Goal: Task Accomplishment & Management: Manage account settings

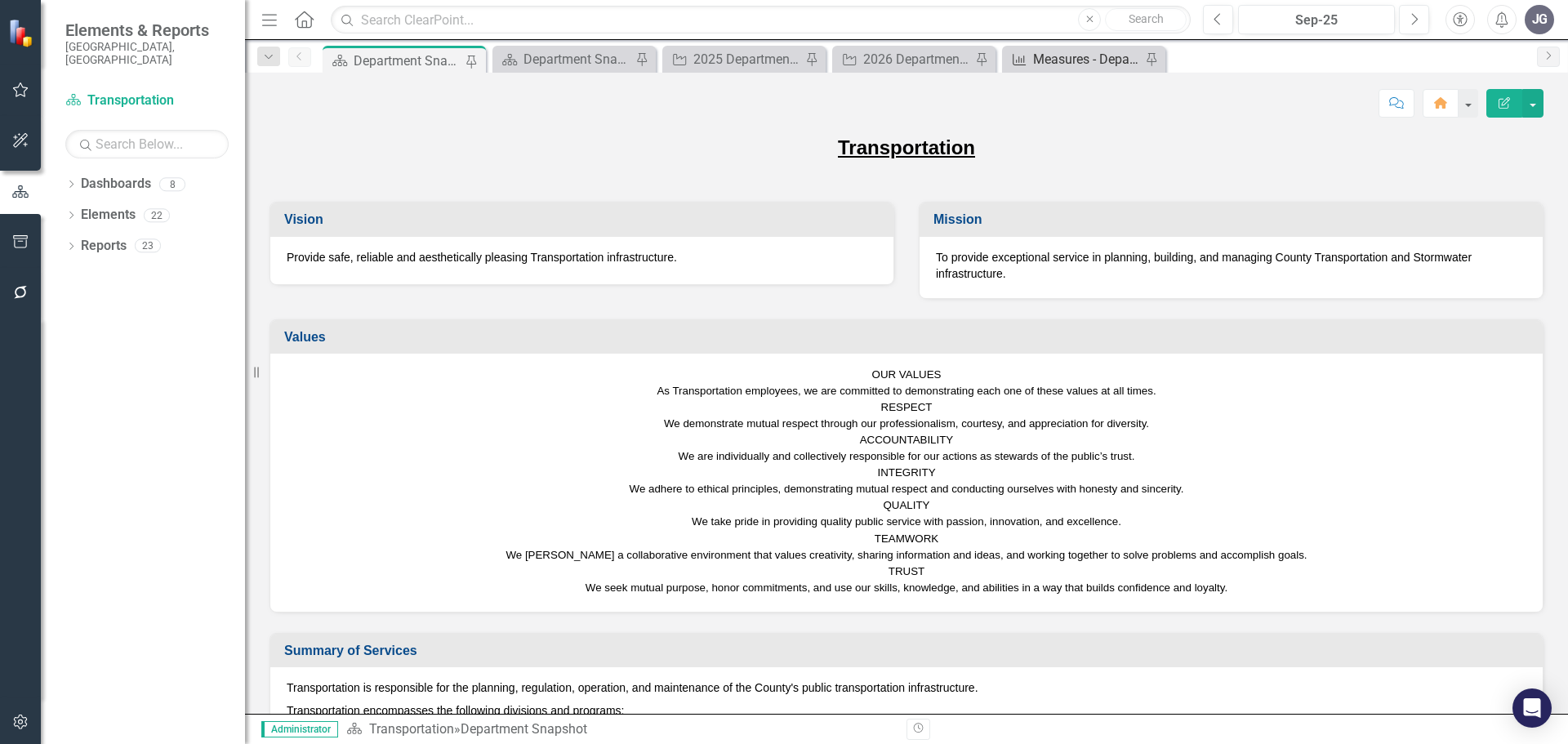
click at [1051, 60] on div "Measures - Department and Divisions" at bounding box center [1087, 59] width 108 height 21
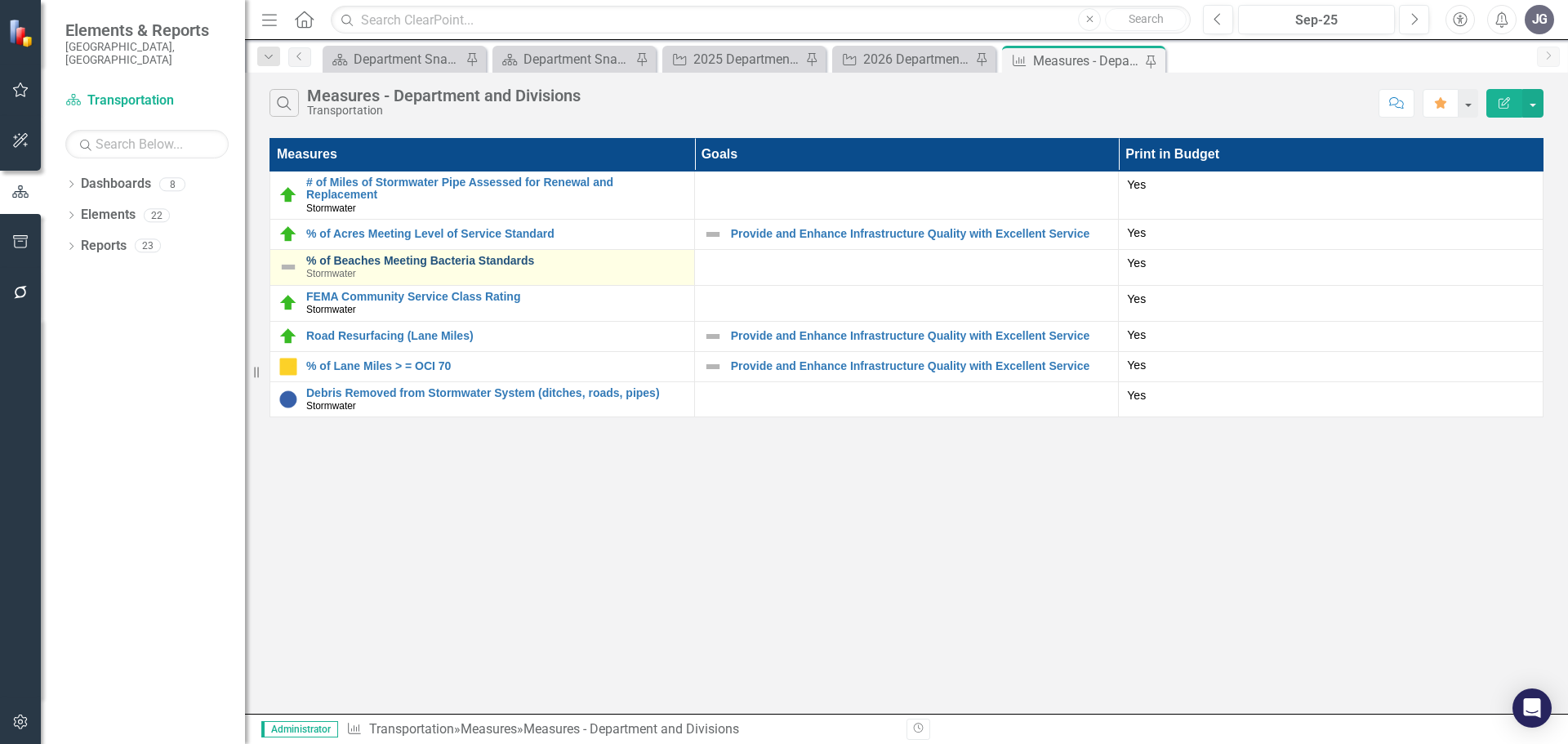
click at [457, 257] on link "% of Beaches Meeting Bacteria Standards" at bounding box center [496, 261] width 380 height 13
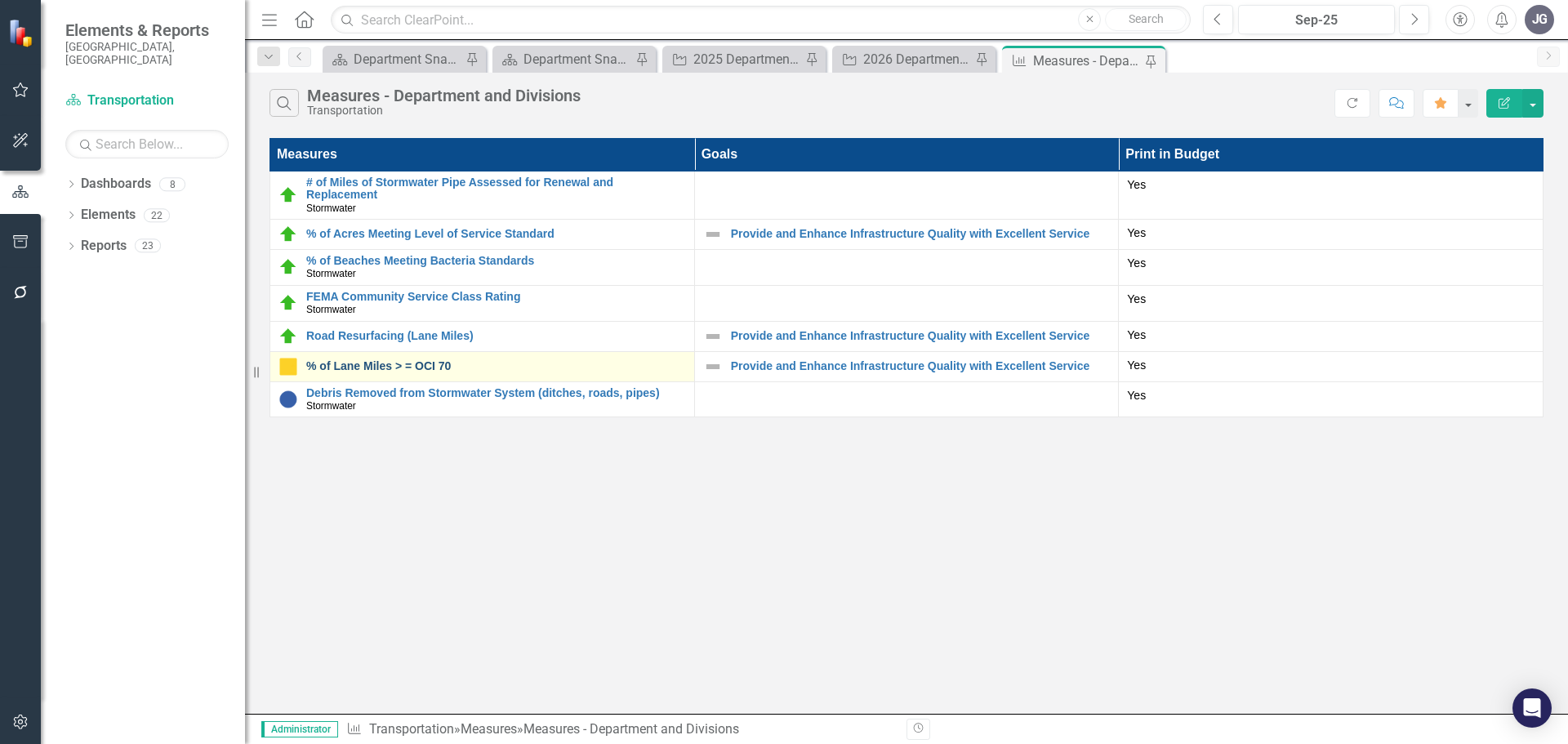
click at [387, 366] on link "% of Lane Miles > = OCI 70" at bounding box center [496, 367] width 380 height 13
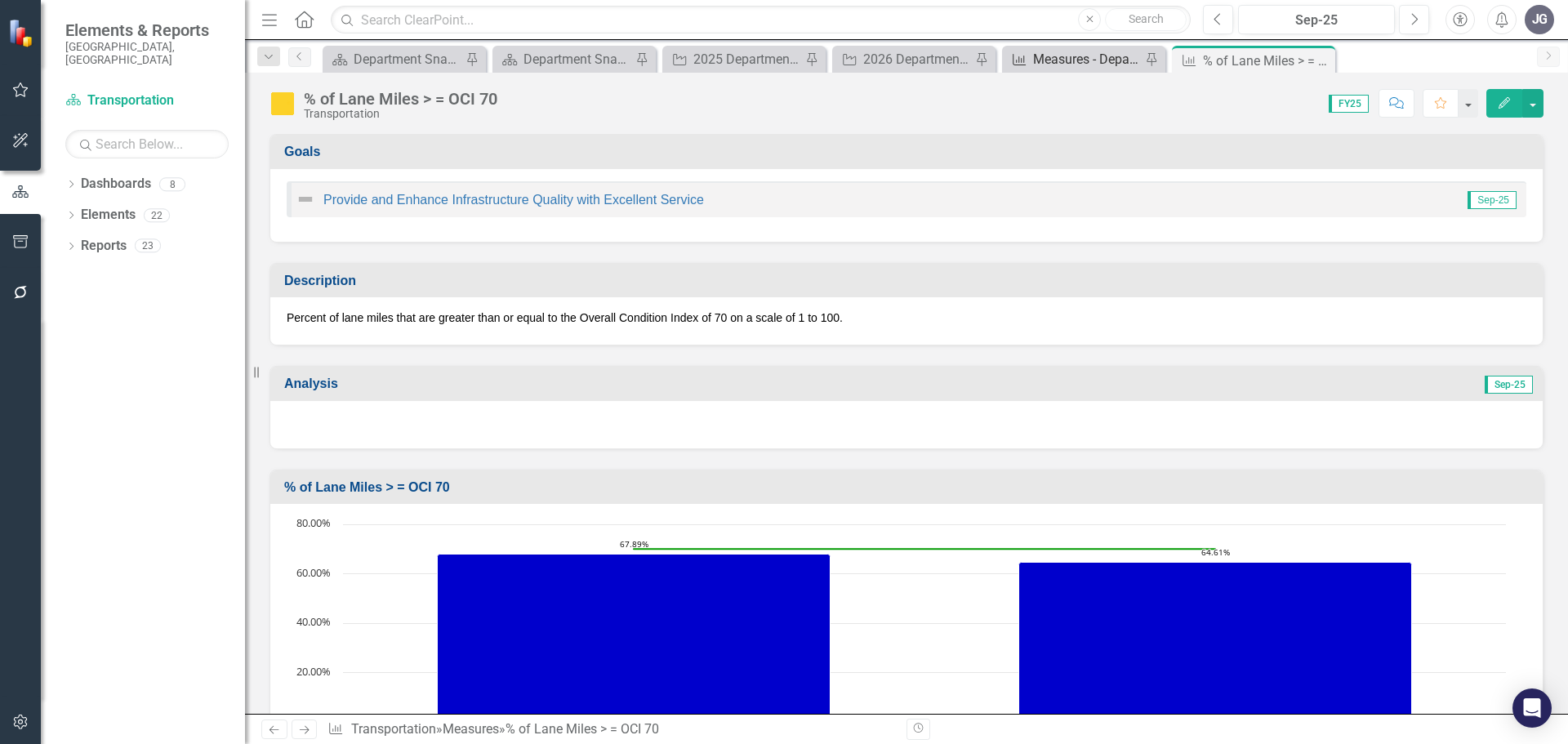
click at [1059, 65] on div "Measures - Department and Divisions" at bounding box center [1087, 59] width 108 height 21
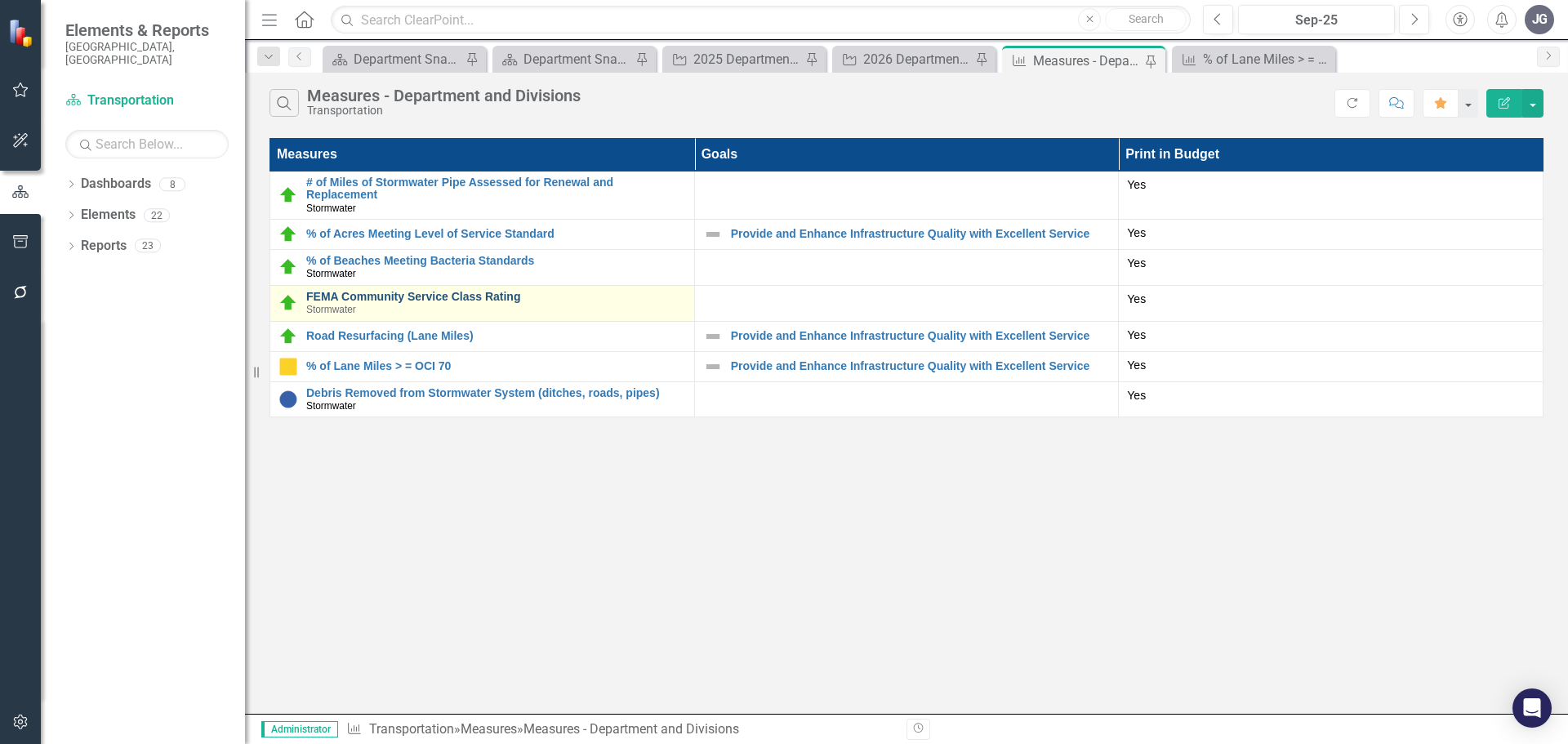
click at [380, 297] on link "FEMA Community Service Class Rating" at bounding box center [496, 297] width 380 height 13
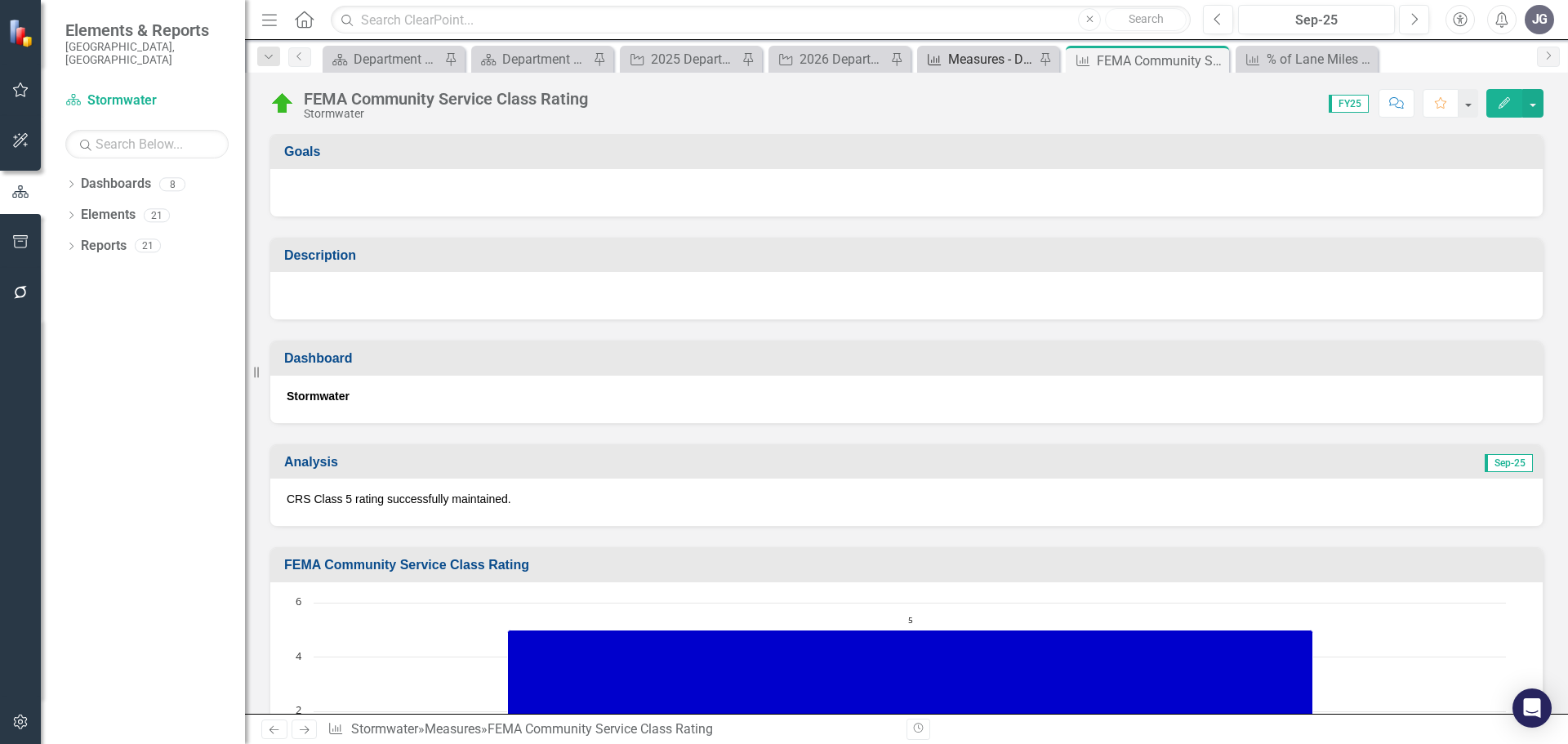
click at [956, 52] on div "Measures - Department and Divisions" at bounding box center [991, 59] width 86 height 21
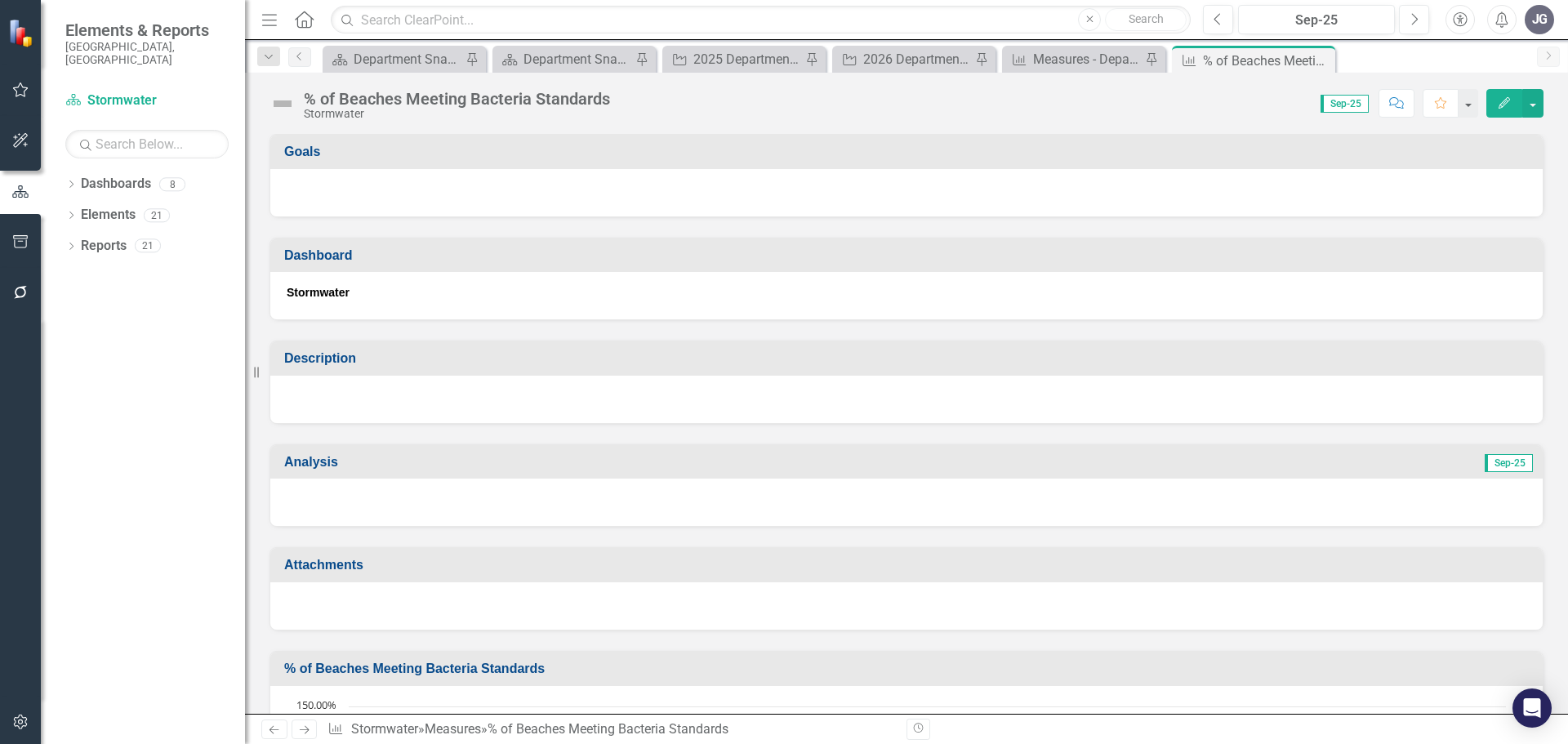
click at [543, 485] on div at bounding box center [907, 502] width 1272 height 48
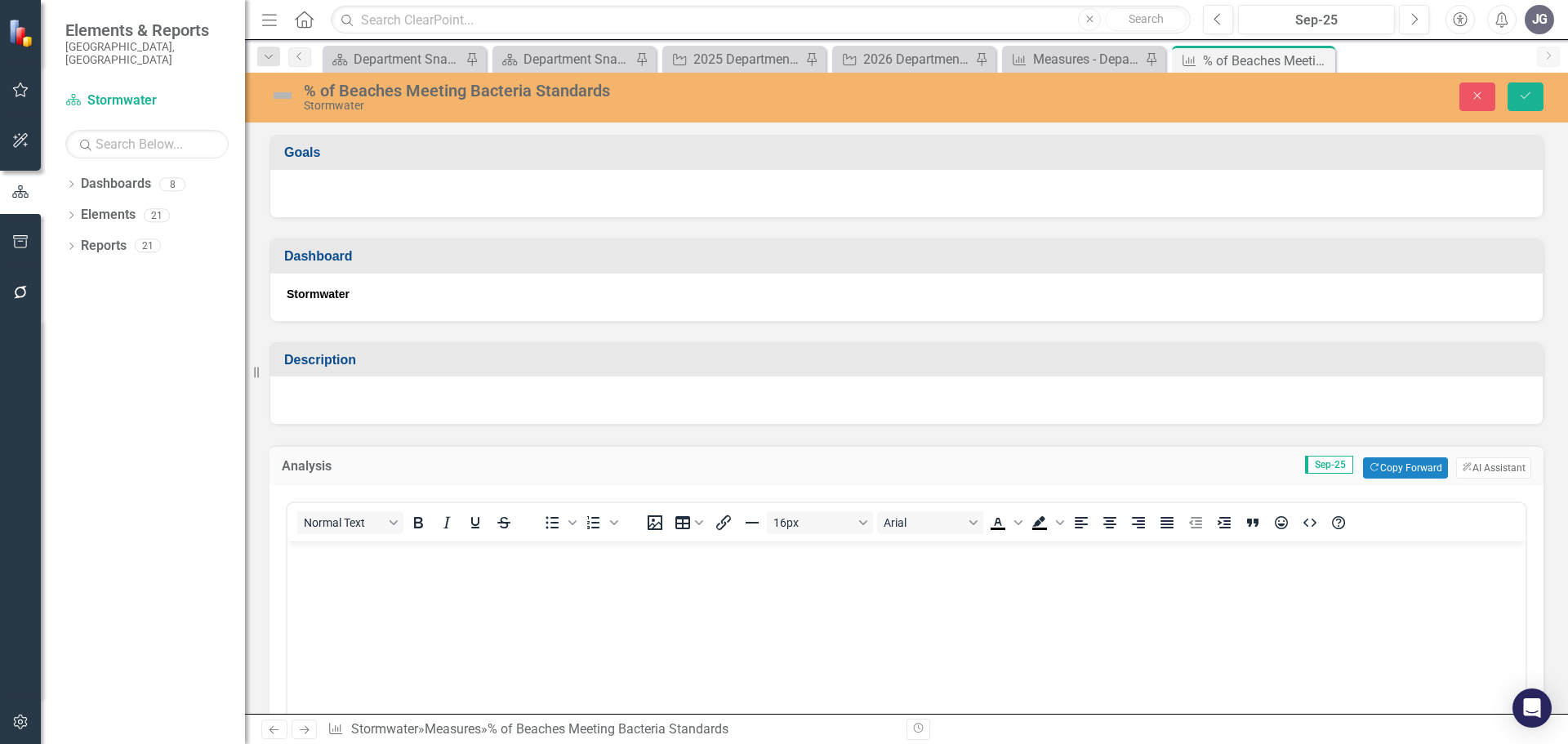
click at [641, 570] on body "Rich Text Area. Press ALT-0 for help." at bounding box center [907, 664] width 1238 height 245
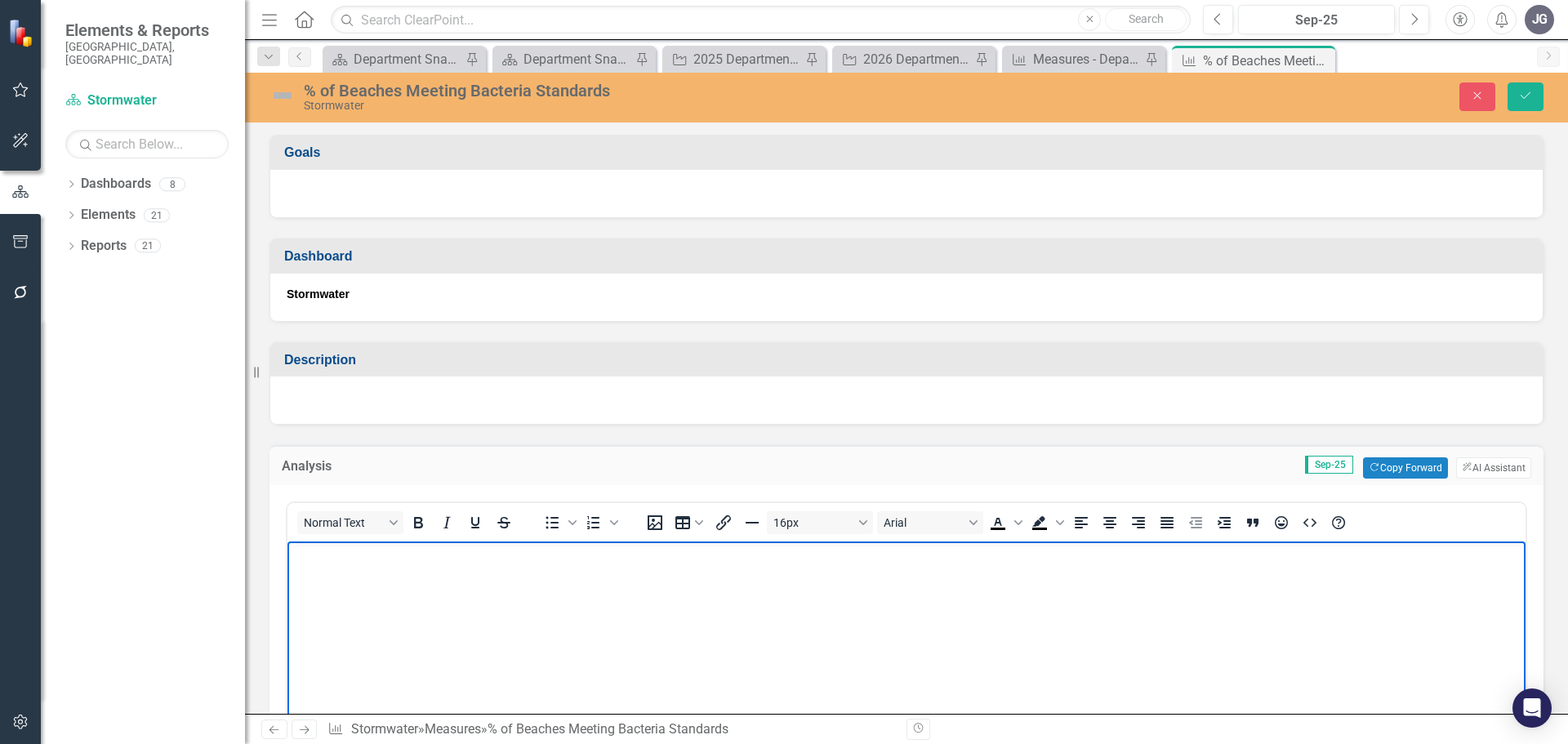
paste body "To enrich screen reader interactions, please activate Accessibility in Grammarl…"
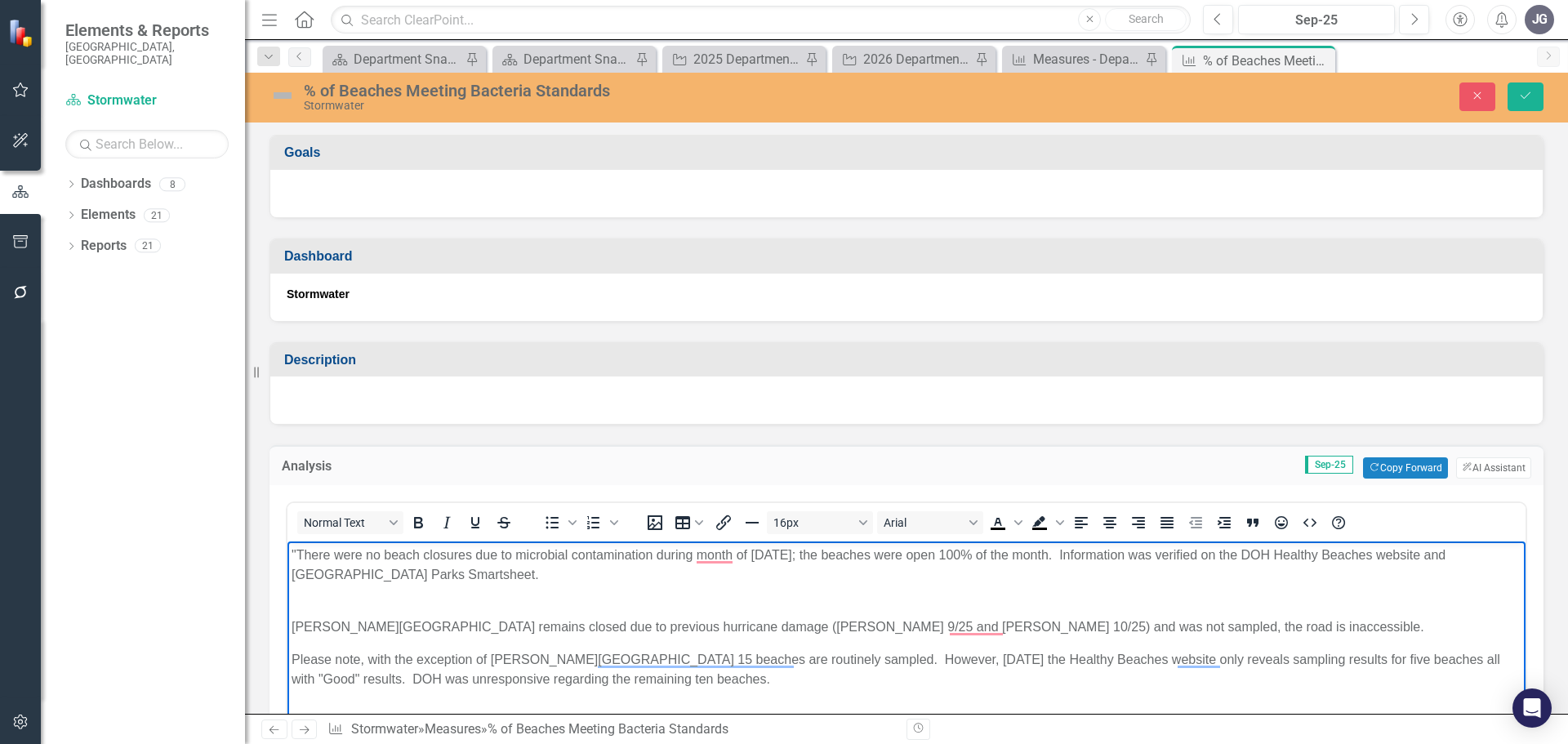
drag, startPoint x: 297, startPoint y: 551, endPoint x: 315, endPoint y: 562, distance: 21.1
click at [297, 552] on p ""There were no beach closures due to microbial contamination during month of [D…" at bounding box center [906, 565] width 1230 height 40
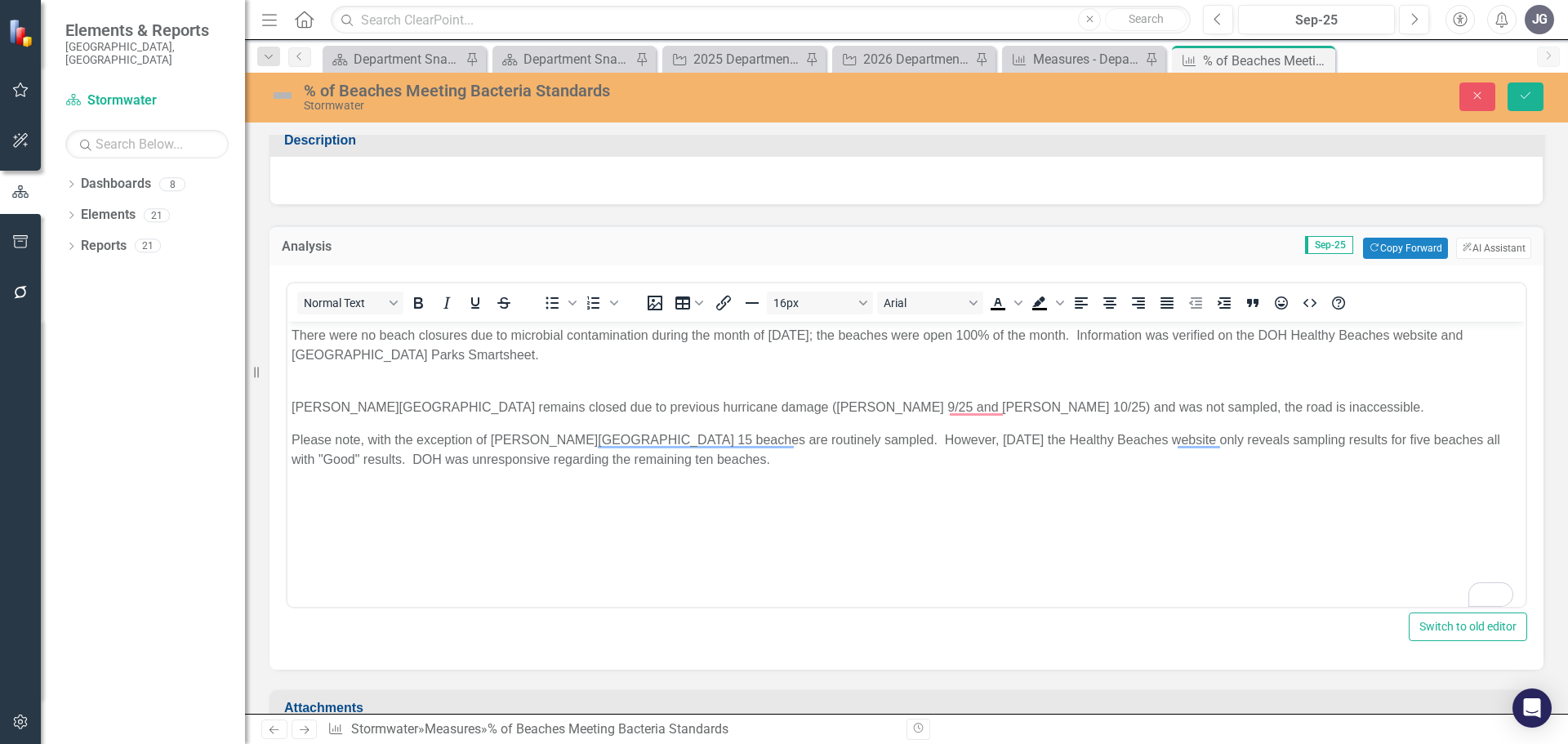
scroll to position [245, 0]
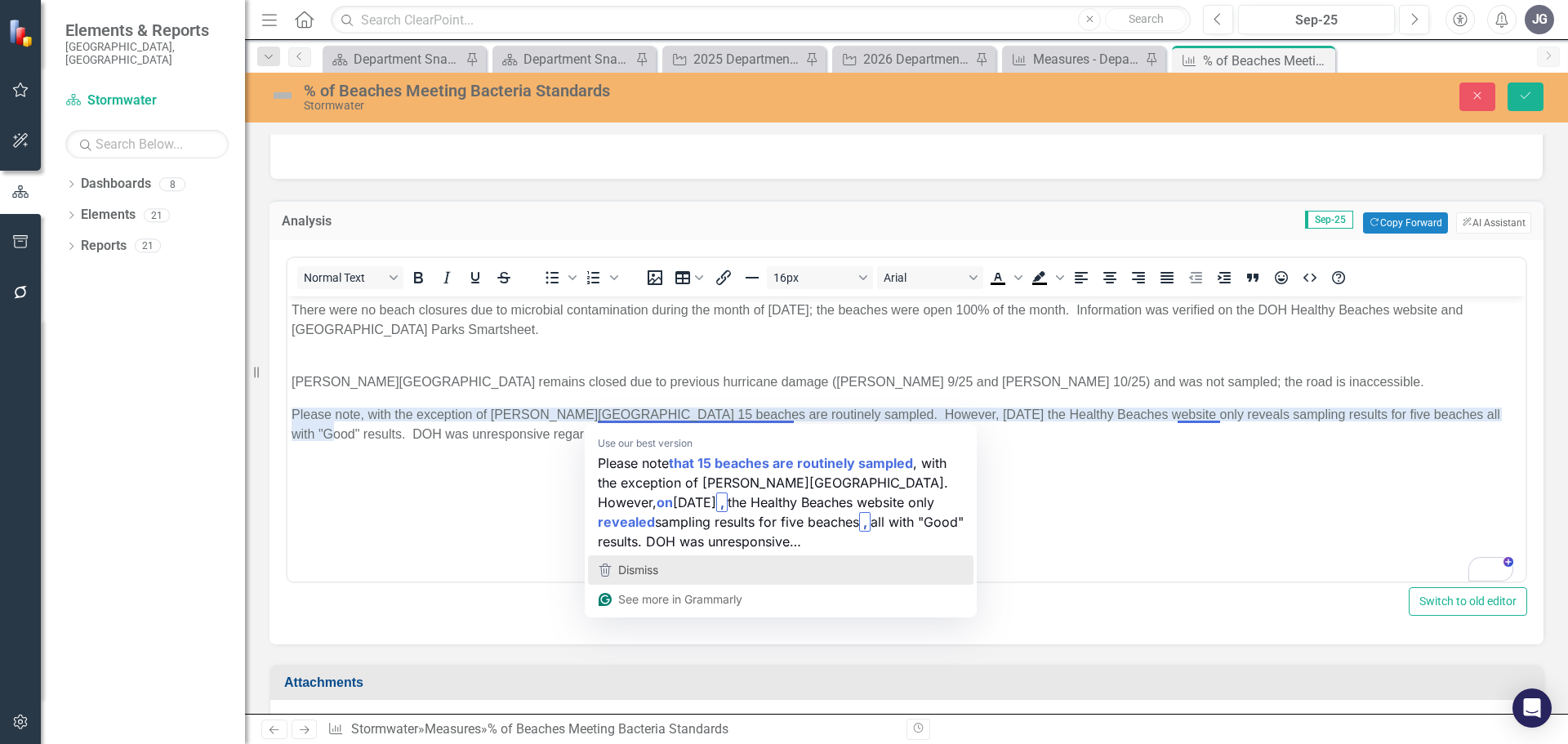
click at [676, 568] on div "Dismiss" at bounding box center [781, 570] width 371 height 24
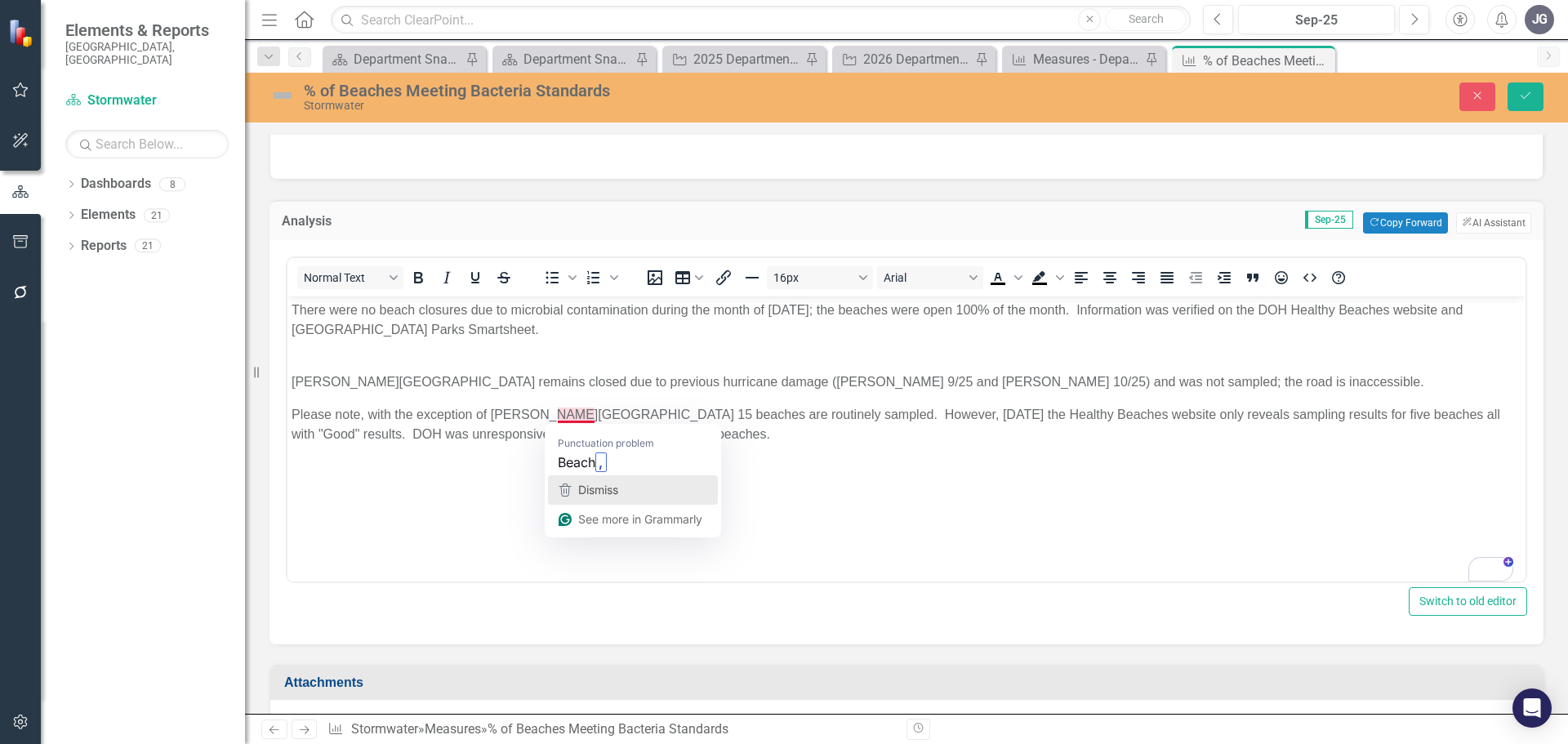
click at [660, 493] on div "Dismiss" at bounding box center [633, 490] width 155 height 24
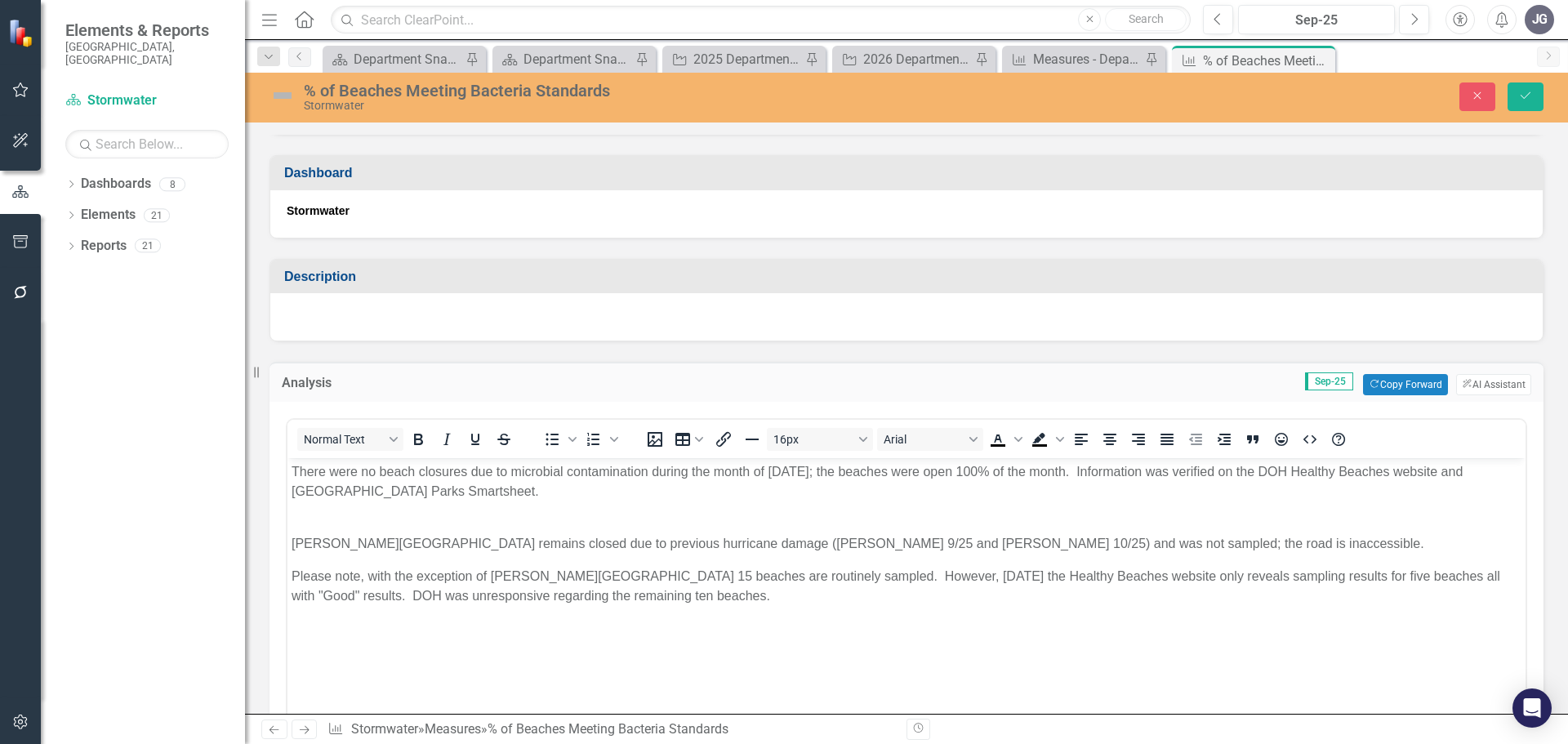
scroll to position [82, 0]
click at [555, 533] on p "[PERSON_NAME][GEOGRAPHIC_DATA] remains closed due to previous hurricane damage …" at bounding box center [906, 536] width 1230 height 40
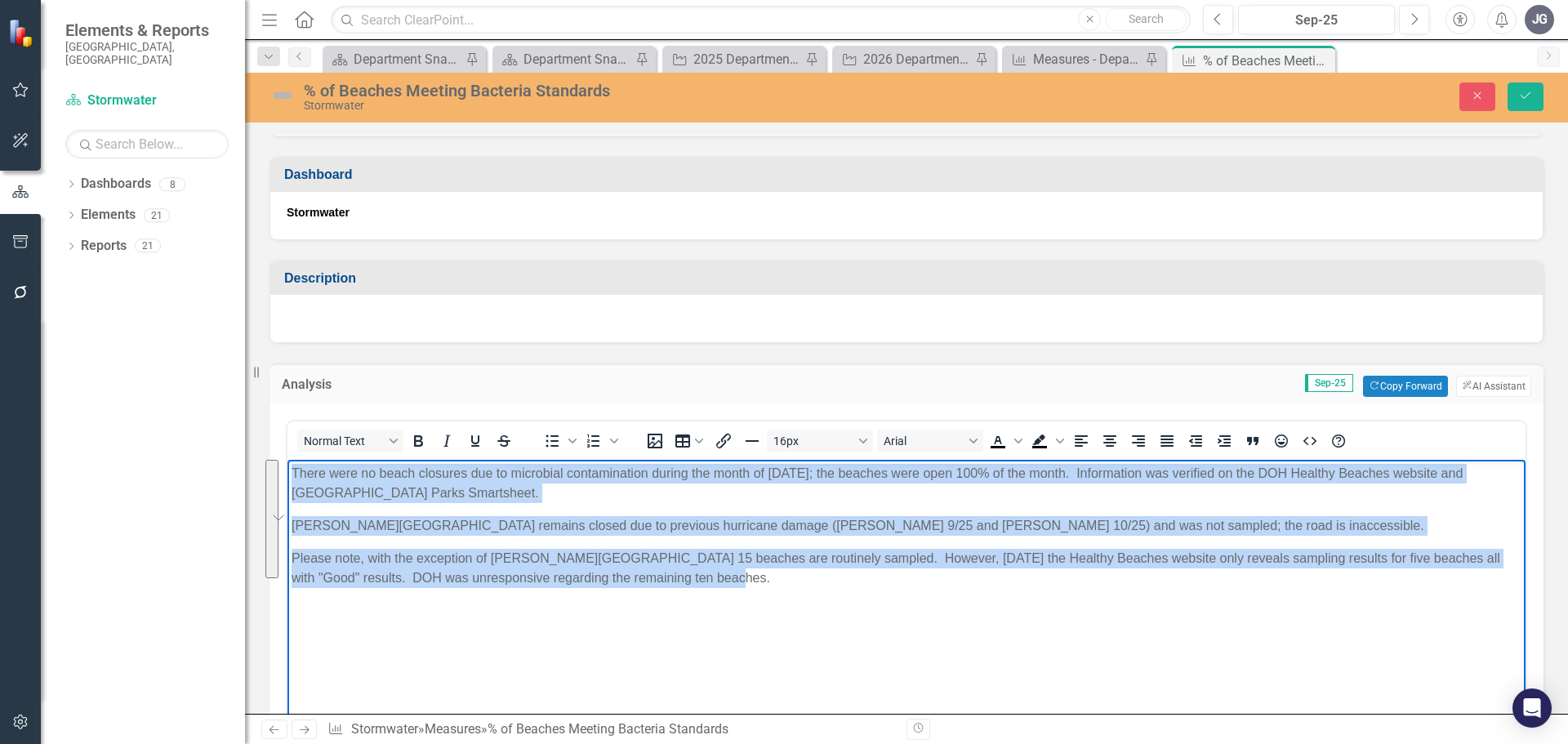
drag, startPoint x: 722, startPoint y: 578, endPoint x: 532, endPoint y: 927, distance: 397.4
click at [288, 466] on html "There were no beach closures due to microbial contamination during the month of…" at bounding box center [907, 582] width 1238 height 245
copy body "There were no beach closures due to microbial contamination during the month of…"
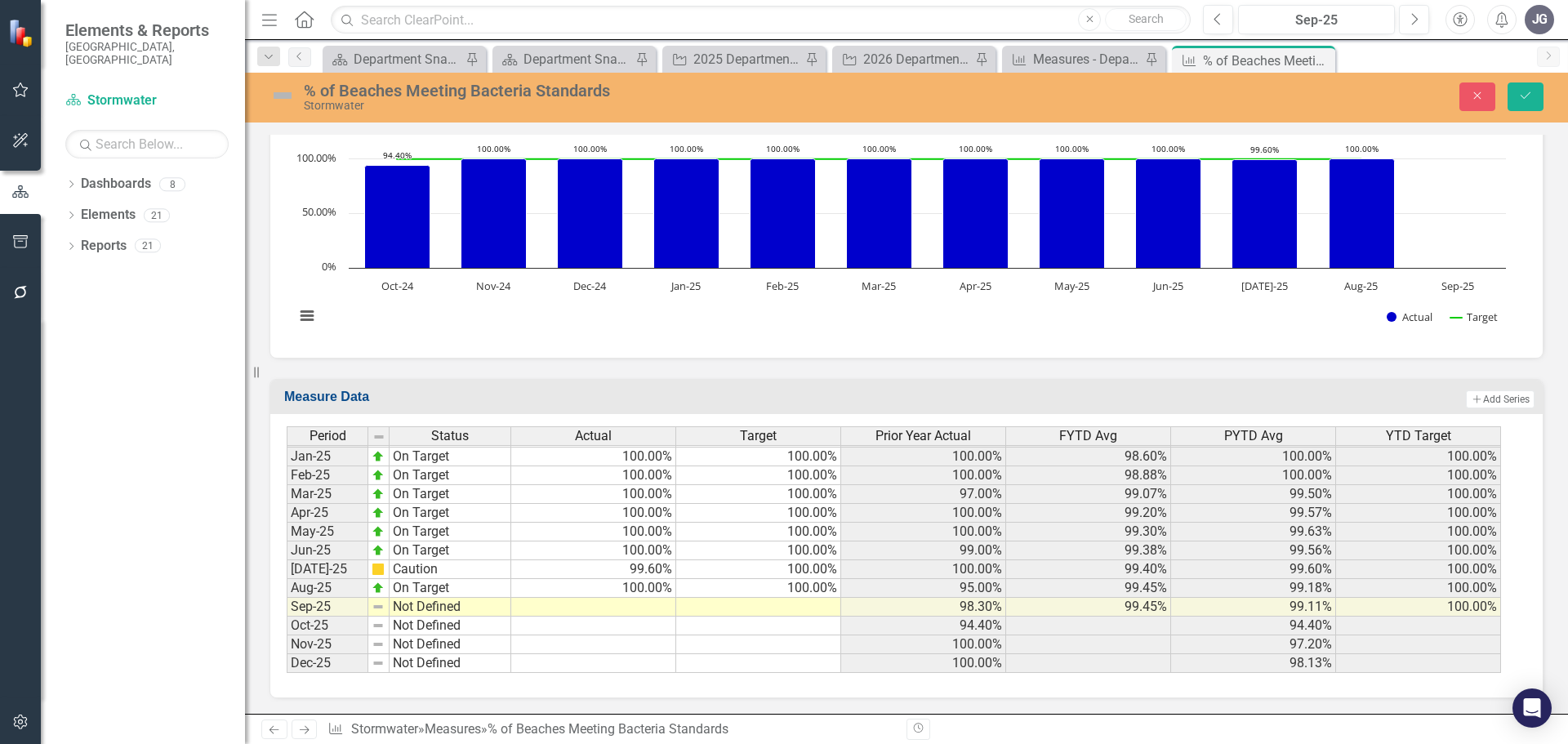
scroll to position [964, 0]
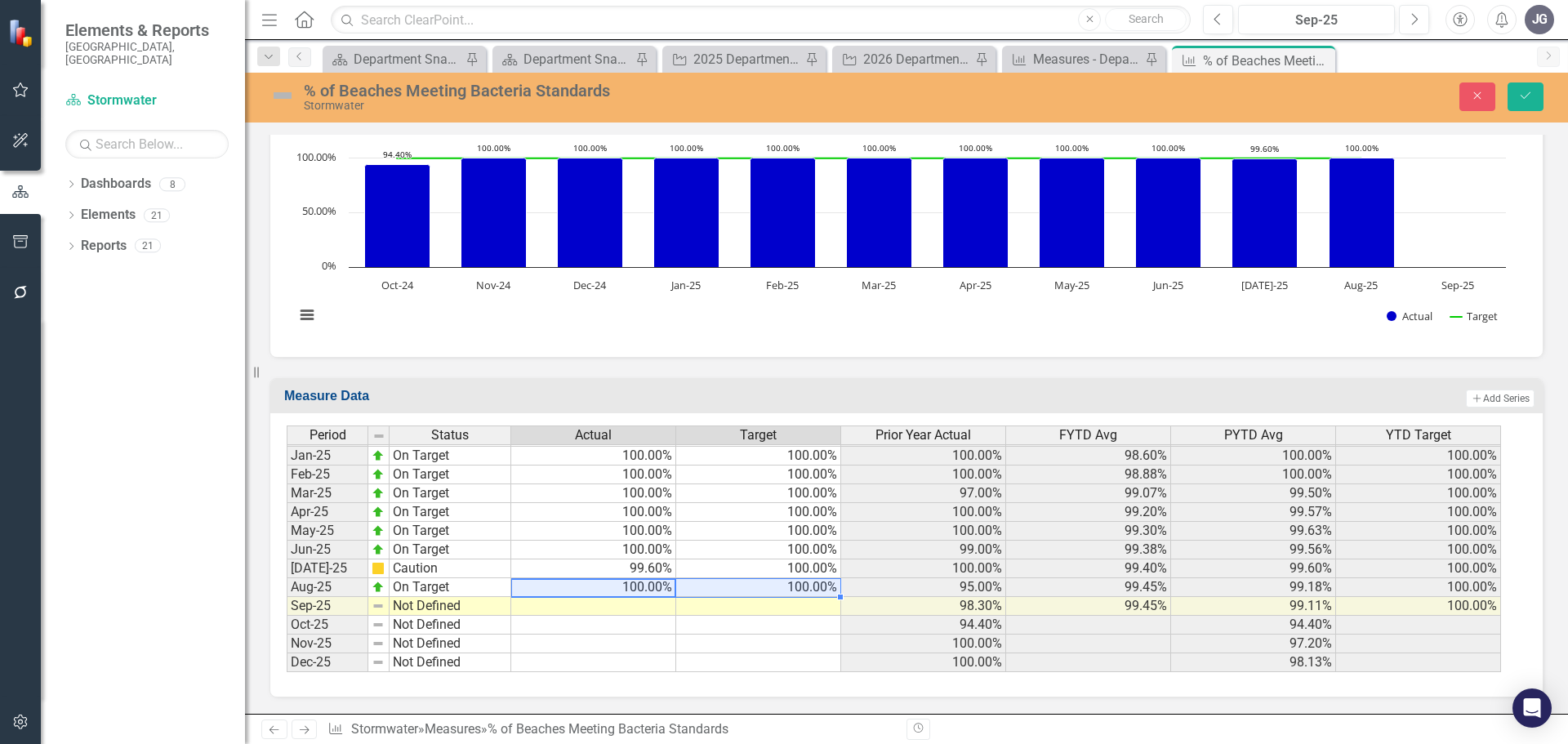
drag, startPoint x: 644, startPoint y: 581, endPoint x: 747, endPoint y: 589, distance: 103.3
copy body "There were no beach closures due to microbial contamination during the month of…"
click at [643, 607] on td at bounding box center [594, 606] width 165 height 19
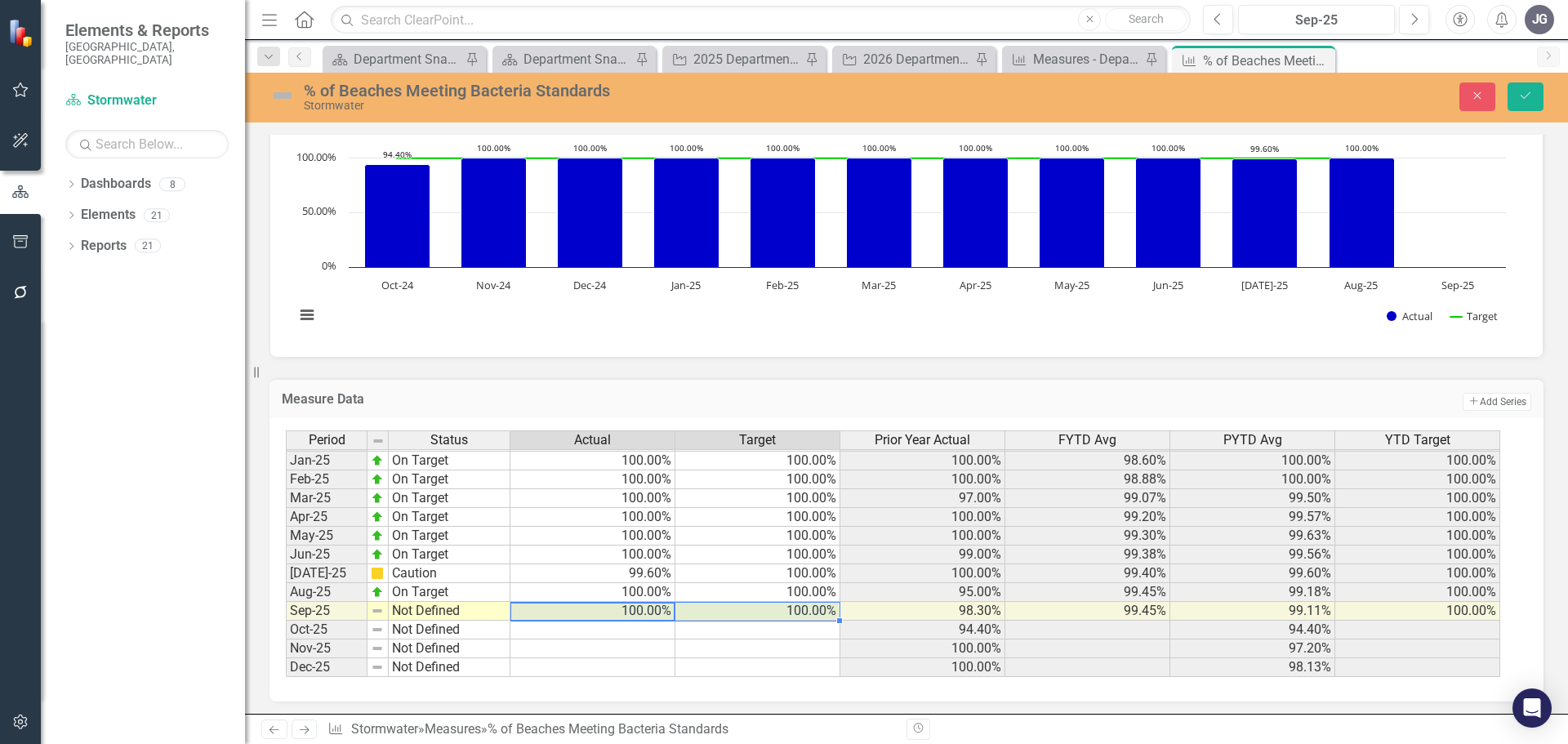
type textarea "100"
click at [471, 609] on td "Not Defined" at bounding box center [449, 611] width 121 height 19
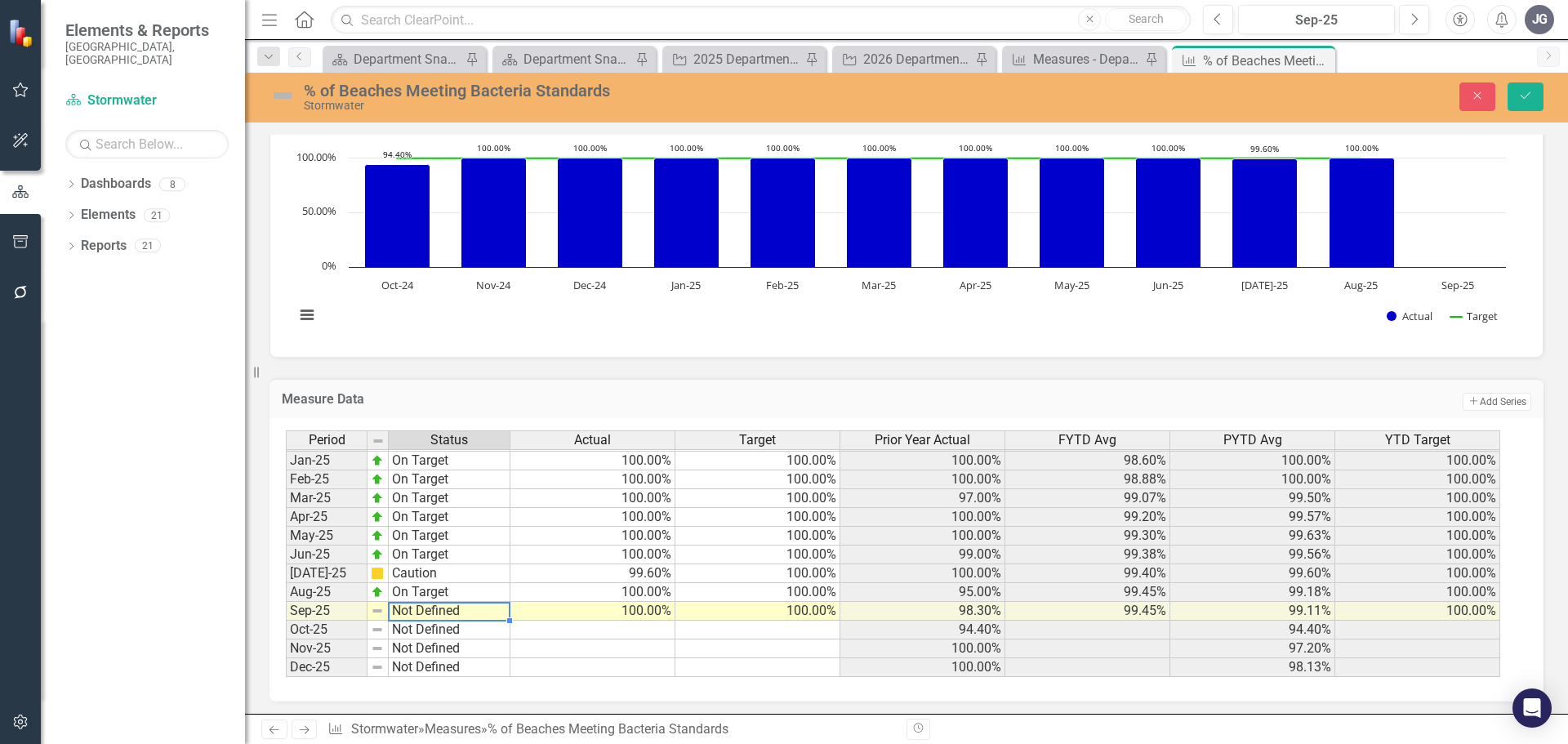
click at [471, 609] on td "Not Defined" at bounding box center [449, 611] width 121 height 19
type textarea "On Target"
click at [456, 515] on div "Period Status Actual Target Prior Year Actual FYTD Avg PYTD Avg YTD Target Dec-…" at bounding box center [900, 554] width 1229 height 247
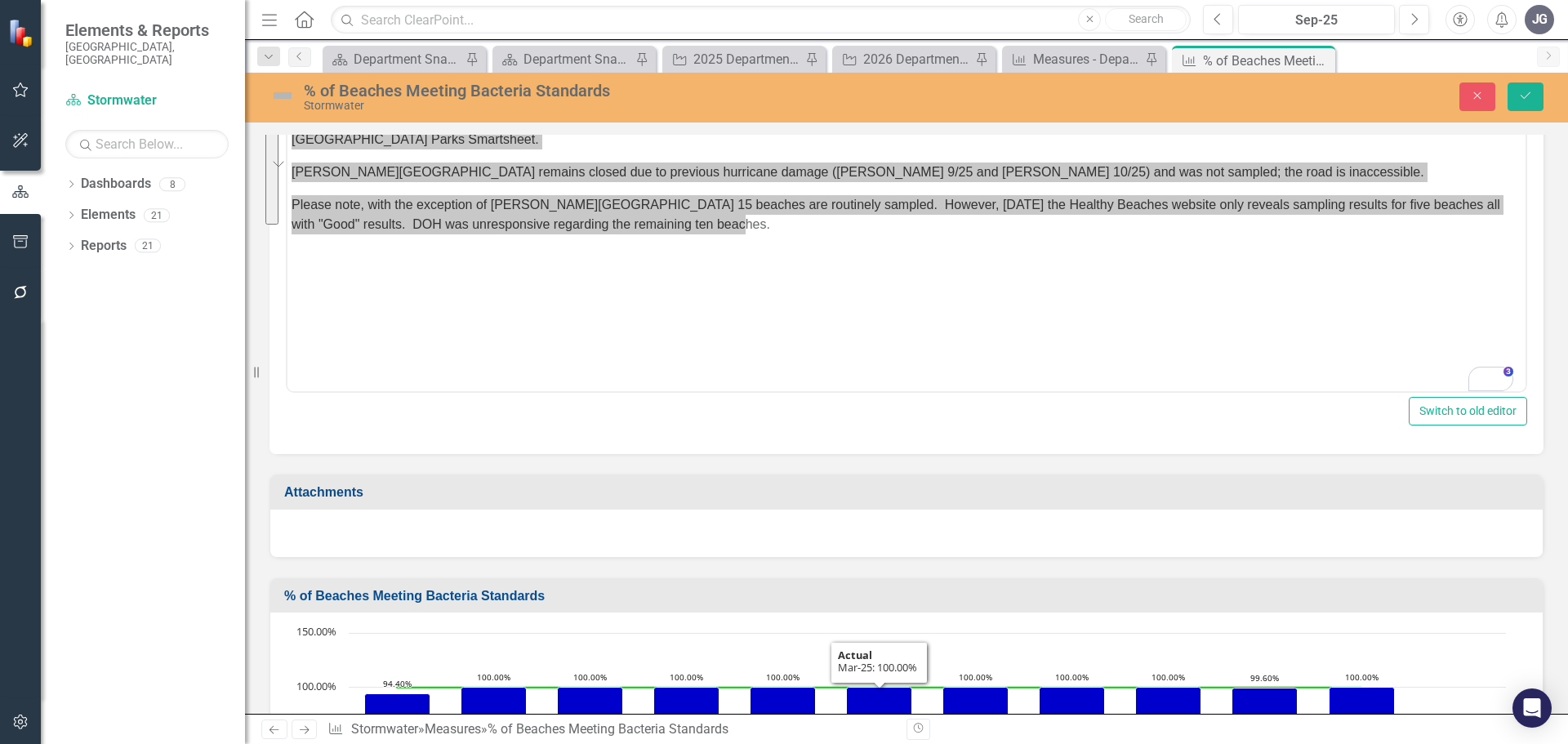
scroll to position [0, 0]
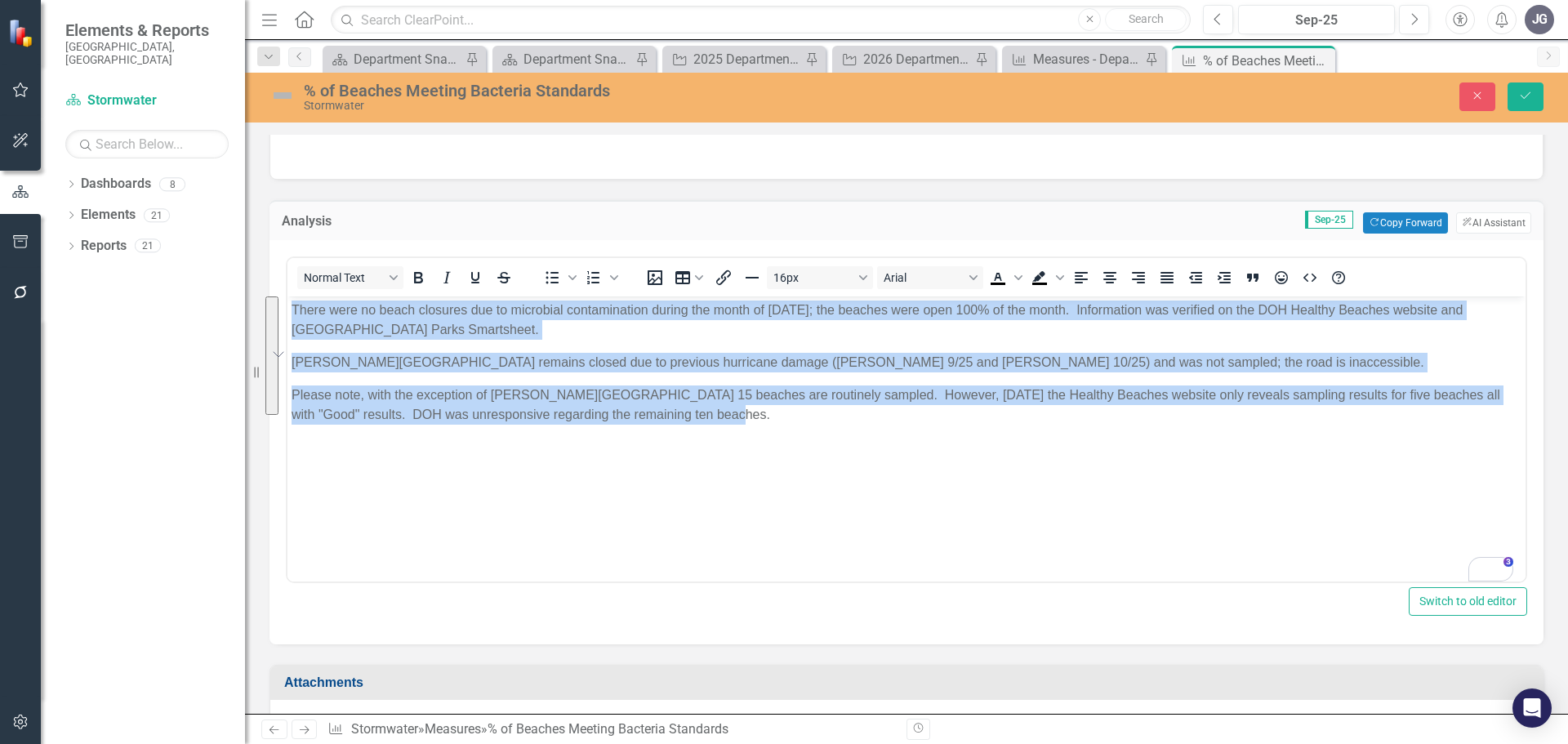
click at [964, 506] on body "There were no beach closures due to microbial contamination during the month of…" at bounding box center [907, 419] width 1238 height 245
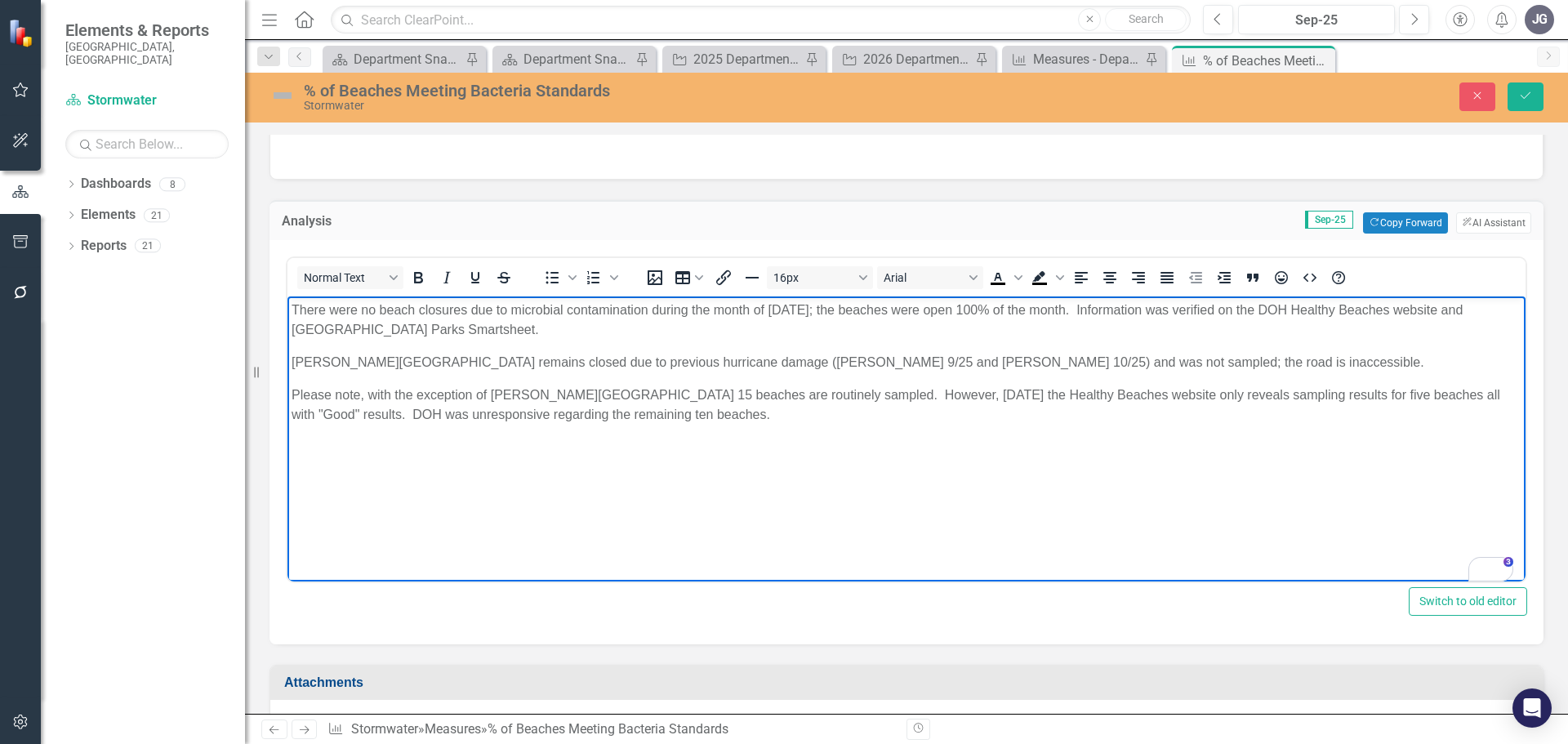
click at [596, 392] on p "Please note, with the exception of [PERSON_NAME][GEOGRAPHIC_DATA] 15 beaches ar…" at bounding box center [906, 405] width 1230 height 40
click at [750, 408] on p "Please note, with the exception of [PERSON_NAME][GEOGRAPHIC_DATA], 15 beaches a…" at bounding box center [906, 405] width 1230 height 40
click at [977, 390] on p "Please note, with the exception of [PERSON_NAME][GEOGRAPHIC_DATA], 15 beaches a…" at bounding box center [906, 405] width 1230 height 40
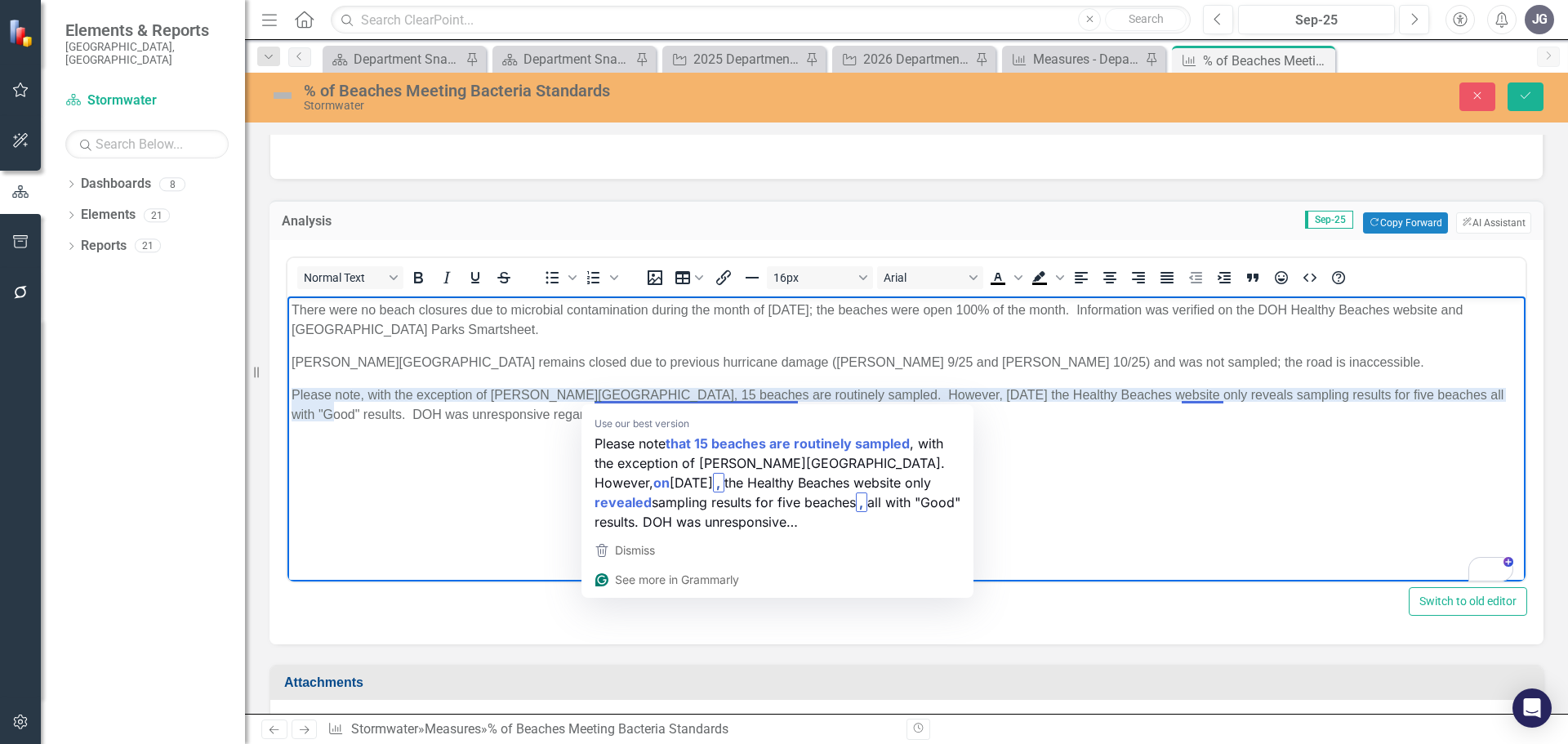
click at [740, 395] on p "Please note, with the exception of [PERSON_NAME][GEOGRAPHIC_DATA], 15 beaches a…" at bounding box center [906, 405] width 1230 height 40
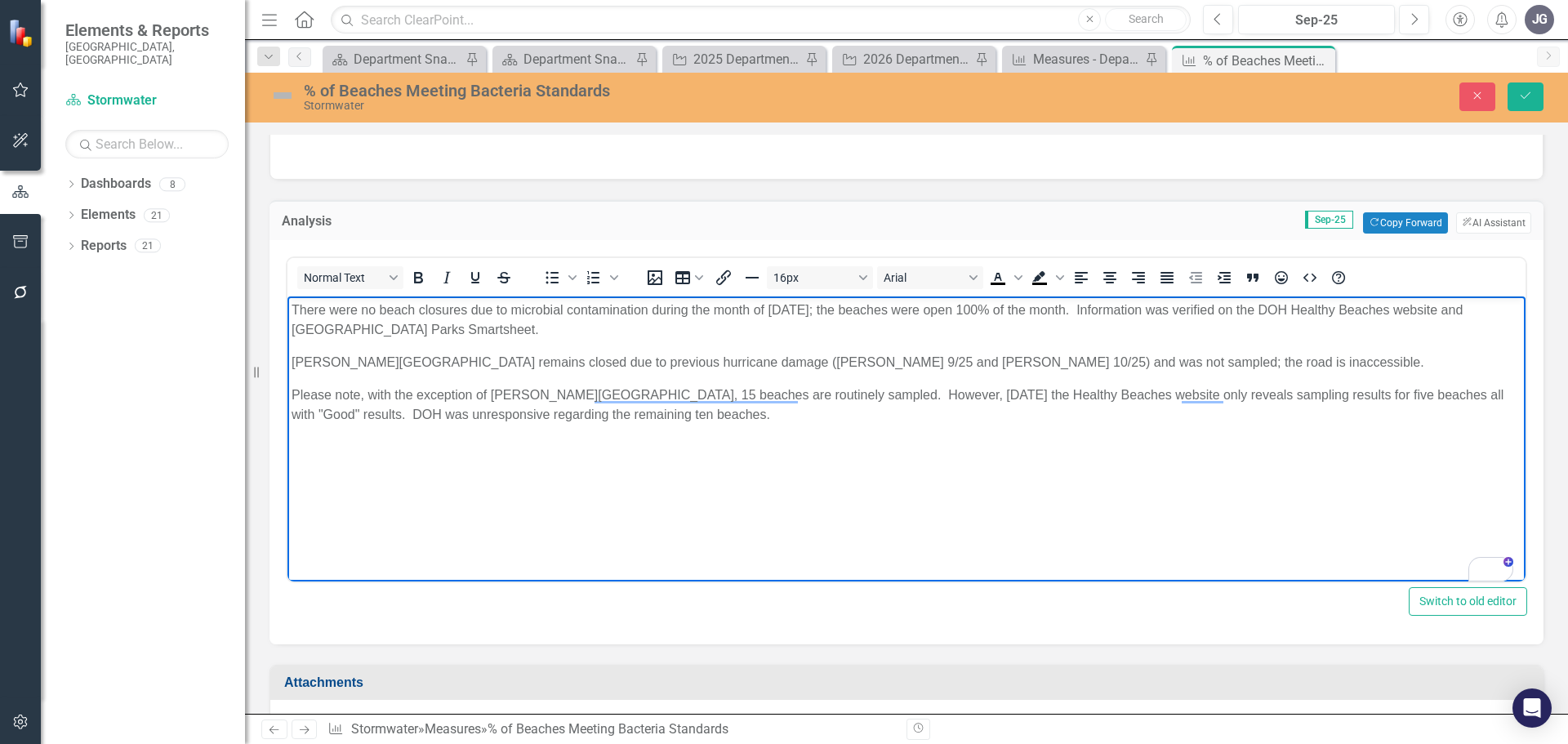
click at [866, 390] on p "Please note, with the exception of [PERSON_NAME][GEOGRAPHIC_DATA], 15 beaches a…" at bounding box center [906, 405] width 1230 height 40
click at [997, 392] on p "Please note, with the exception of [PERSON_NAME][GEOGRAPHIC_DATA], 15 beaches a…" at bounding box center [906, 405] width 1230 height 40
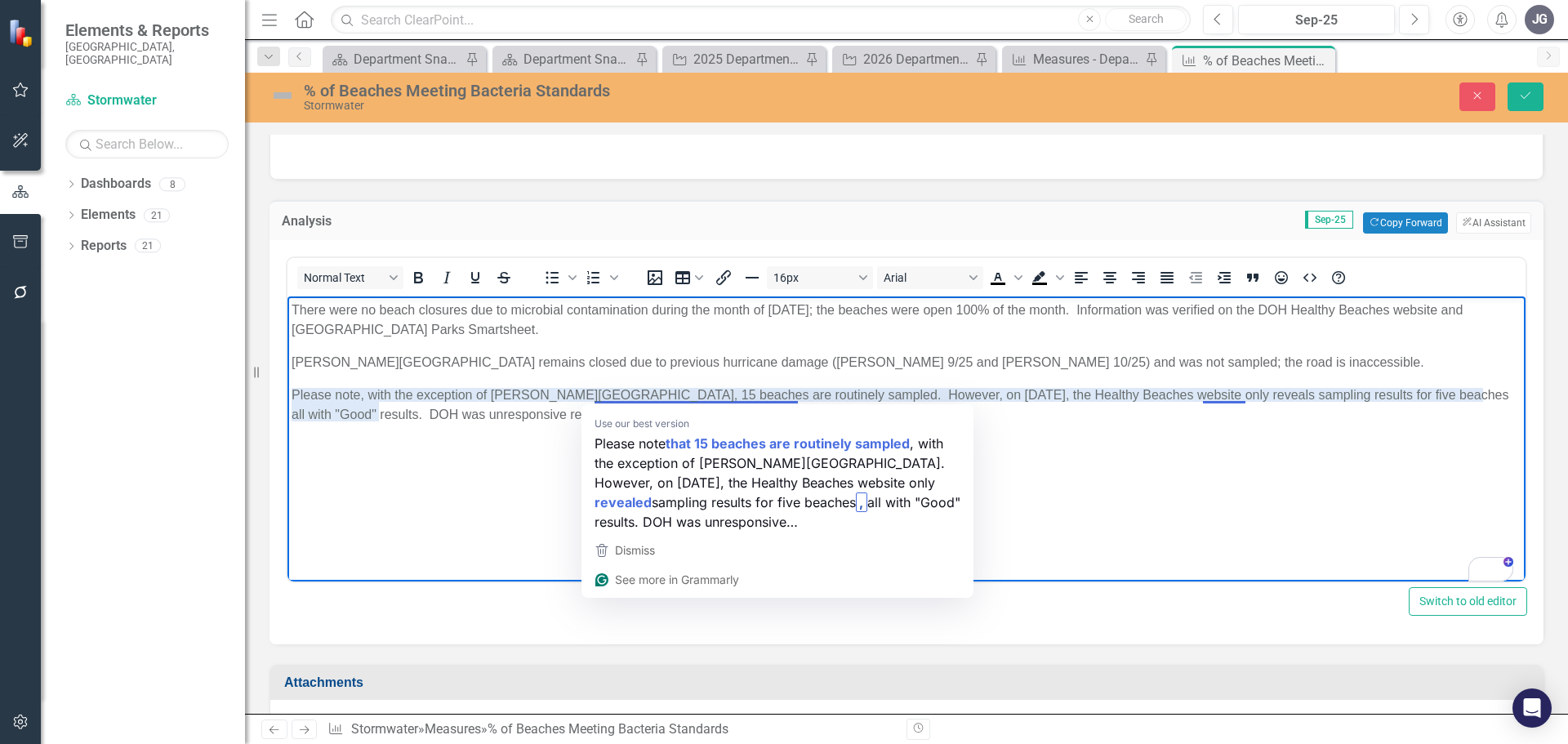
click at [1225, 394] on p "Please note, with the exception of [PERSON_NAME][GEOGRAPHIC_DATA], 15 beaches a…" at bounding box center [906, 405] width 1230 height 40
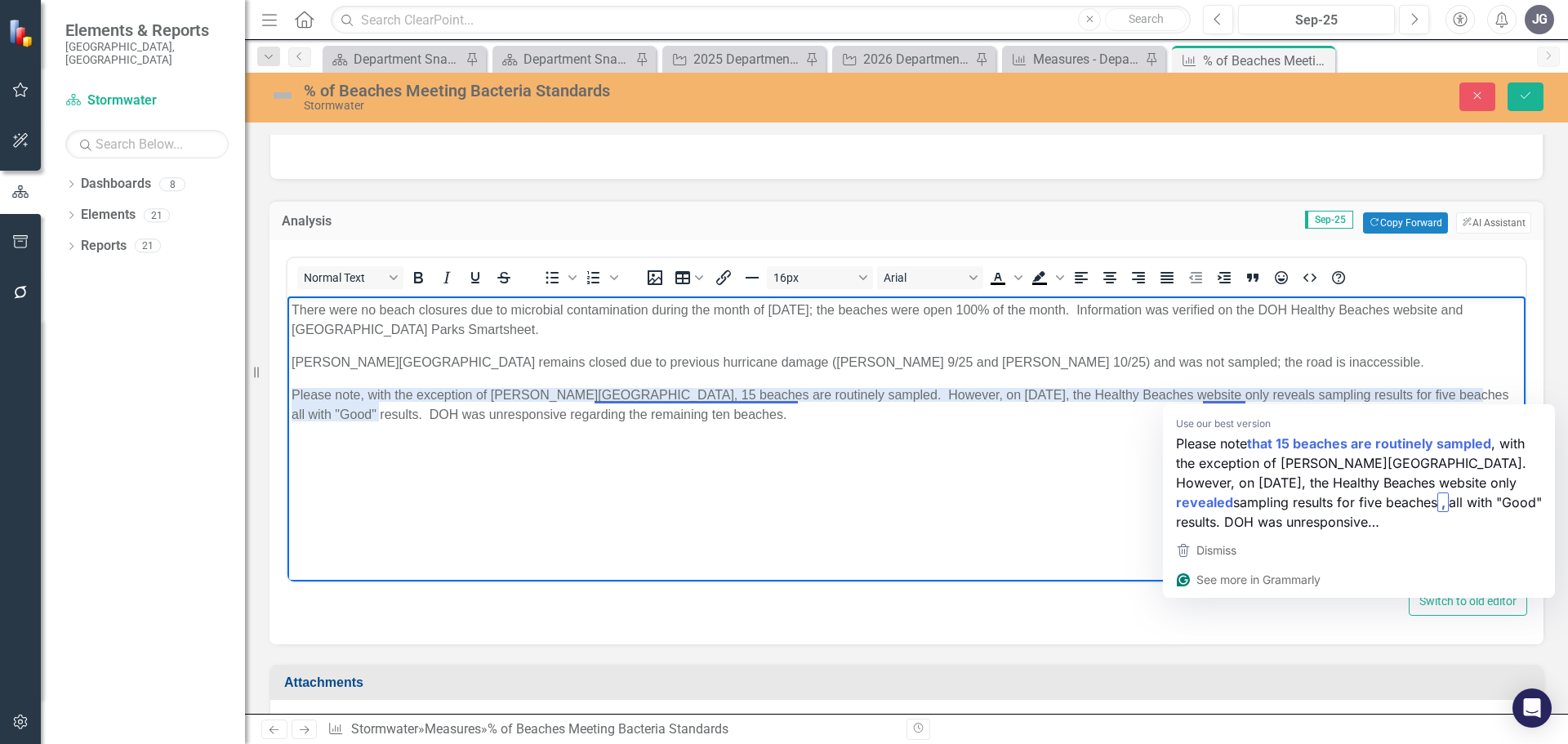
click at [1244, 397] on p "Please note, with the exception of [PERSON_NAME][GEOGRAPHIC_DATA], 15 beaches a…" at bounding box center [906, 405] width 1230 height 40
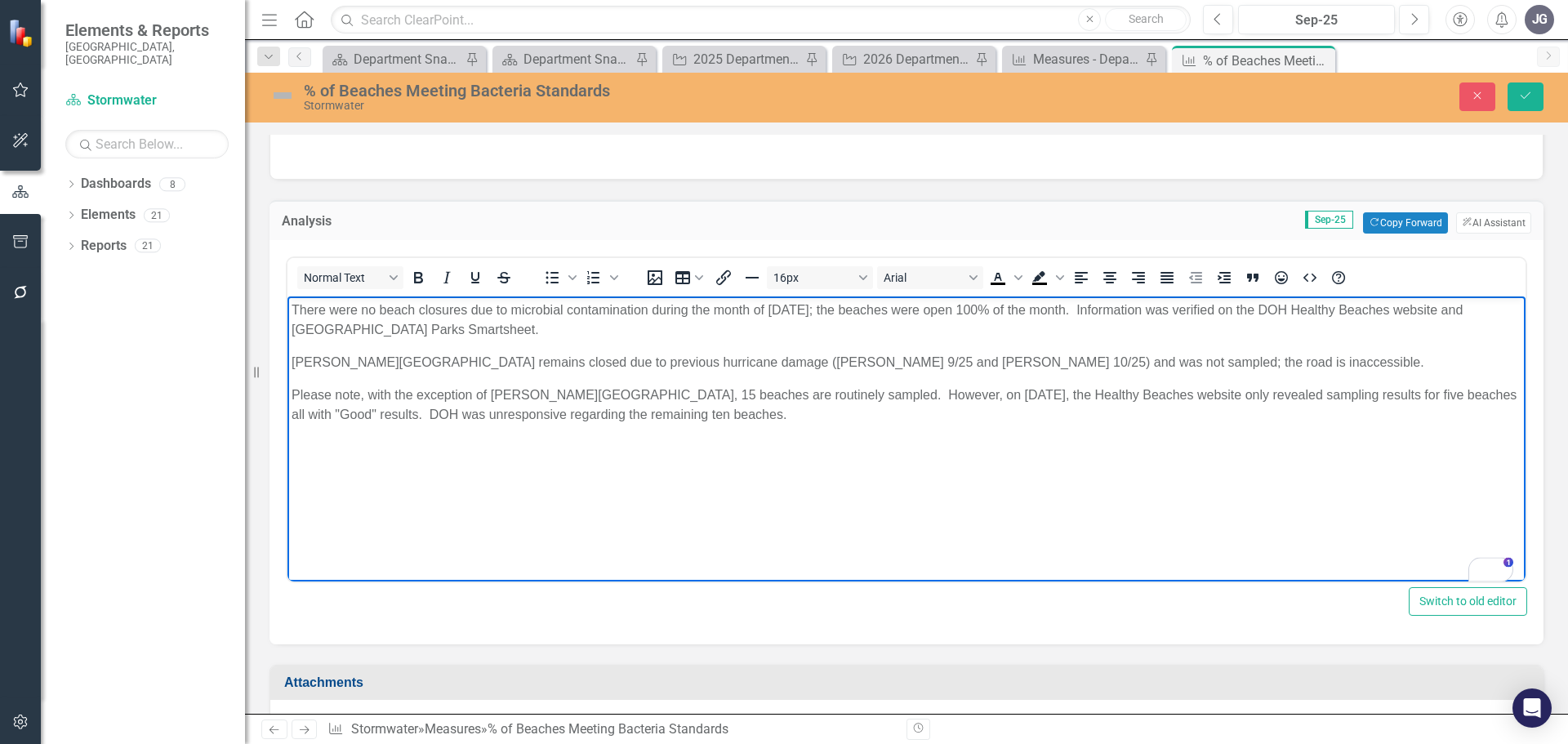
click at [740, 409] on p "Please note, with the exception of [PERSON_NAME][GEOGRAPHIC_DATA], 15 beaches a…" at bounding box center [906, 405] width 1230 height 40
click at [775, 415] on p "Please note, with the exception of [PERSON_NAME][GEOGRAPHIC_DATA], 15 beaches a…" at bounding box center [906, 405] width 1230 height 40
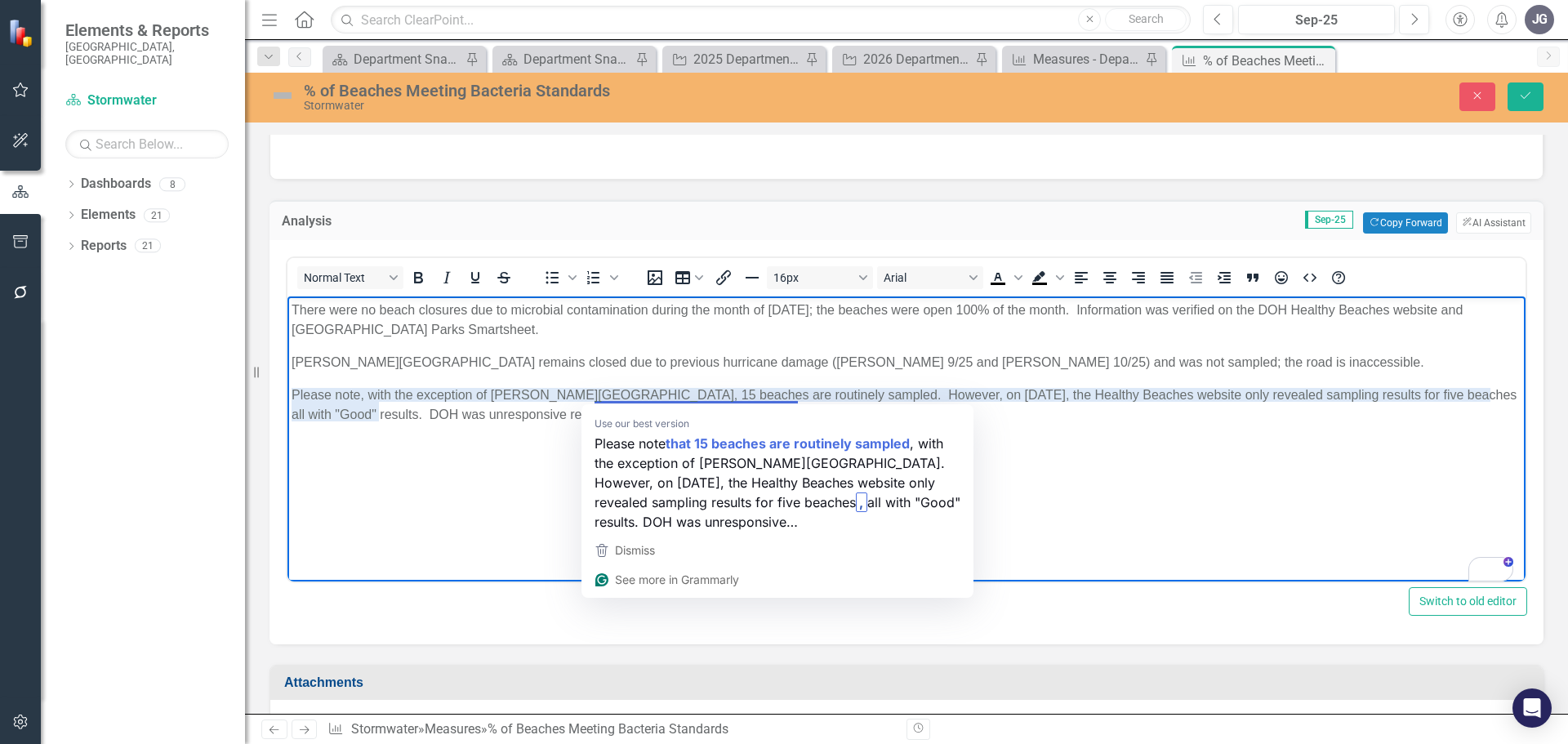
click at [1360, 413] on p "Please note, with the exception of [PERSON_NAME][GEOGRAPHIC_DATA], 15 beaches a…" at bounding box center [906, 405] width 1230 height 40
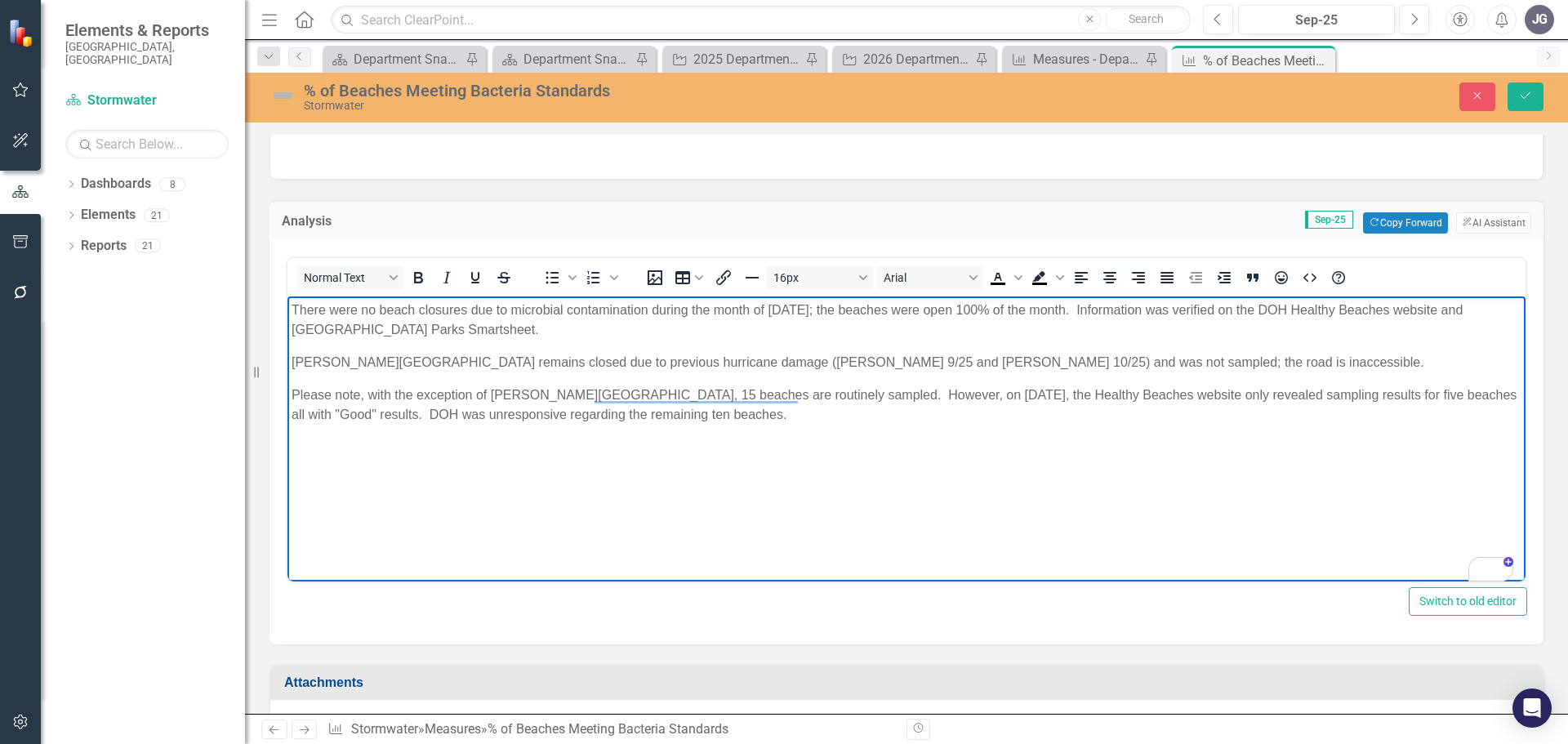
click at [1448, 391] on p "Please note, with the exception of [PERSON_NAME][GEOGRAPHIC_DATA], 15 beaches a…" at bounding box center [906, 405] width 1230 height 40
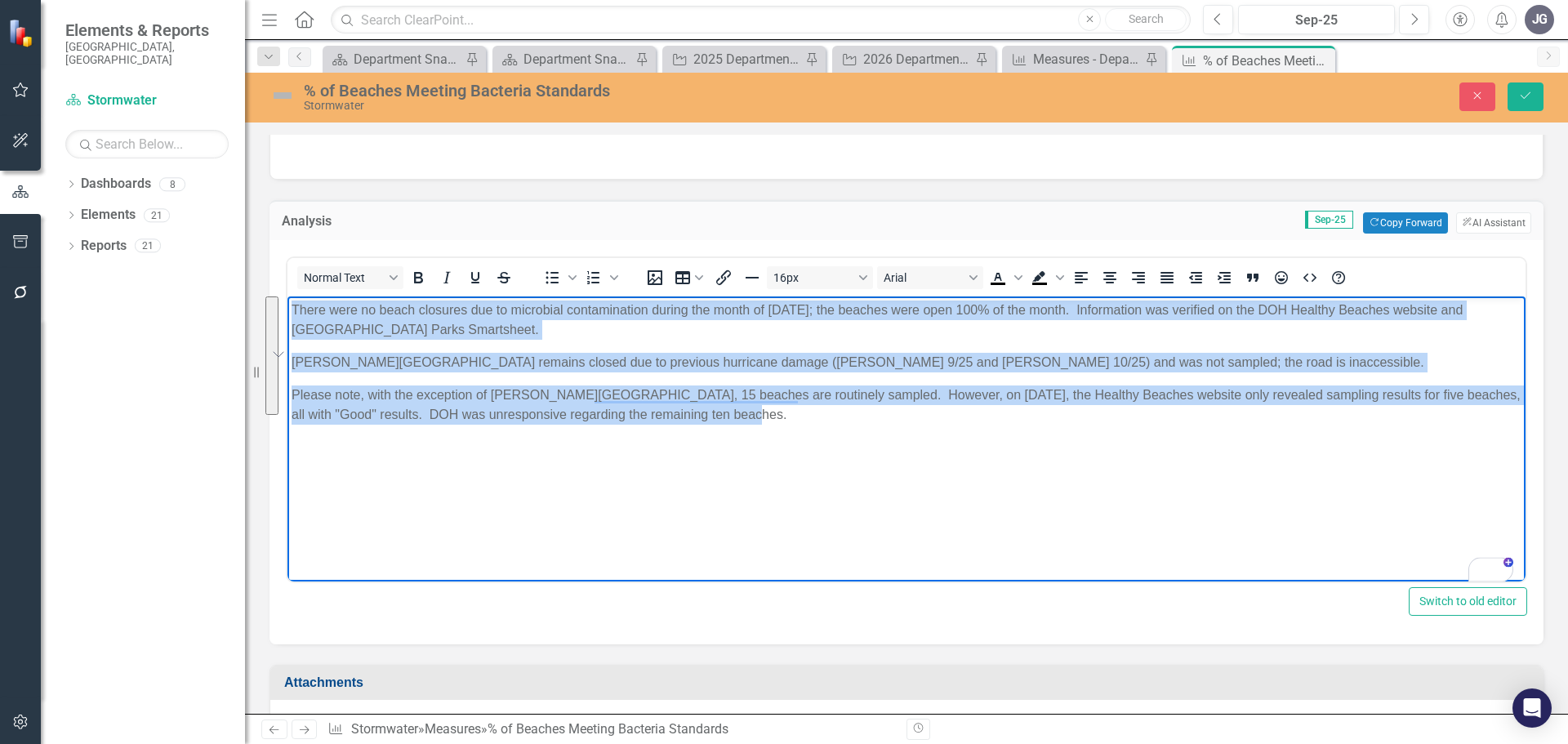
drag, startPoint x: 956, startPoint y: 427, endPoint x: 461, endPoint y: 591, distance: 521.5
click at [288, 297] on html "There were no beach closures due to microbial contamination during the month of…" at bounding box center [907, 419] width 1238 height 245
copy body "There were no beach closures due to microbial contamination during the month of…"
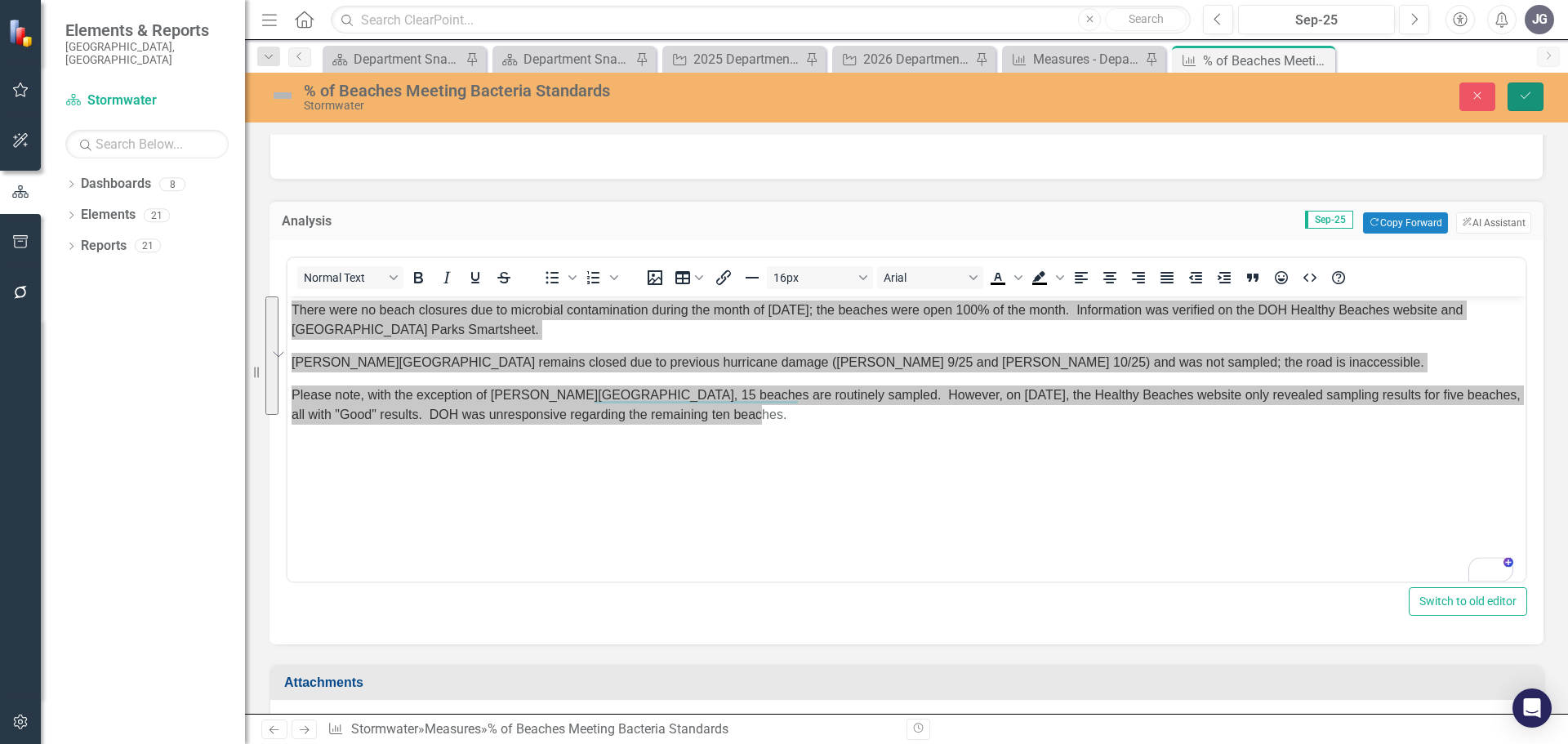
click at [1525, 91] on icon "Save" at bounding box center [1526, 95] width 14 height 12
